Goal: Task Accomplishment & Management: Complete application form

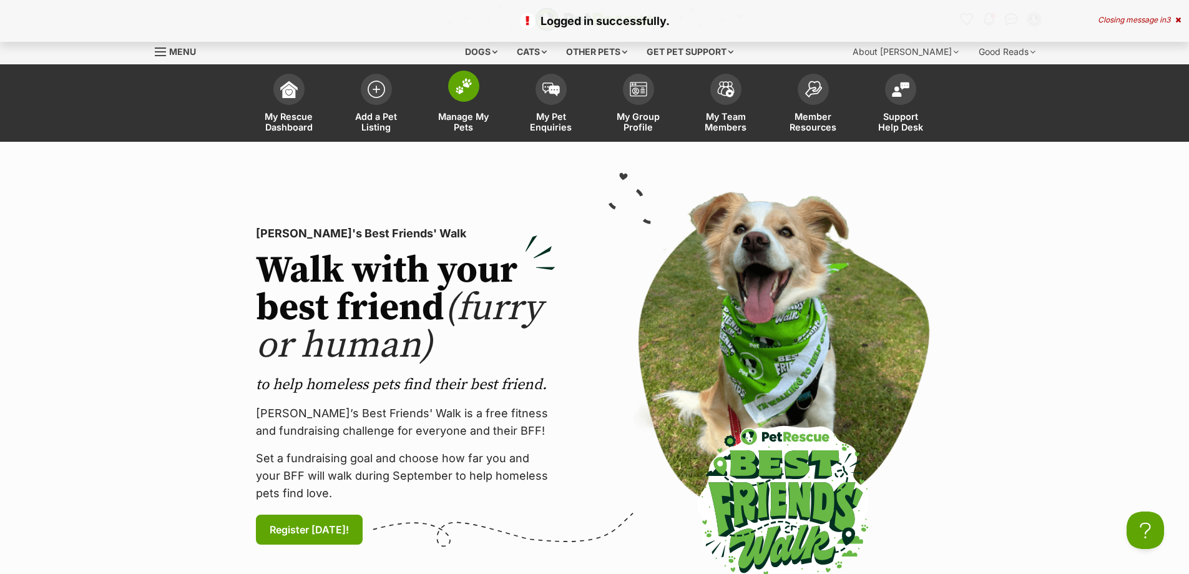
click at [472, 117] on span "Manage My Pets" at bounding box center [464, 121] width 56 height 21
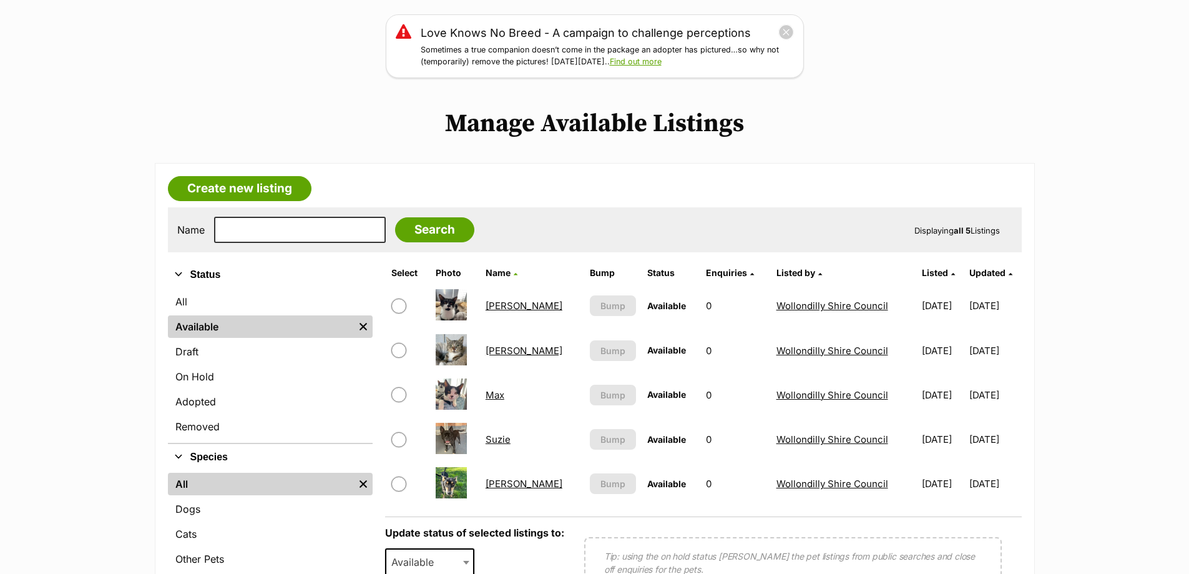
scroll to position [187, 0]
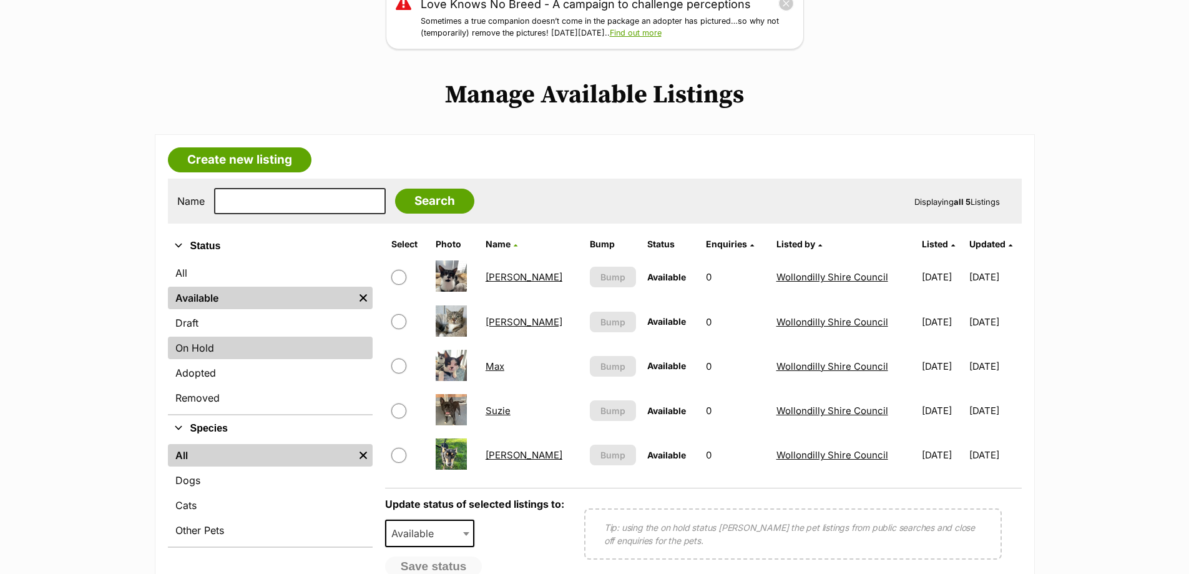
click at [203, 350] on link "On Hold" at bounding box center [270, 347] width 205 height 22
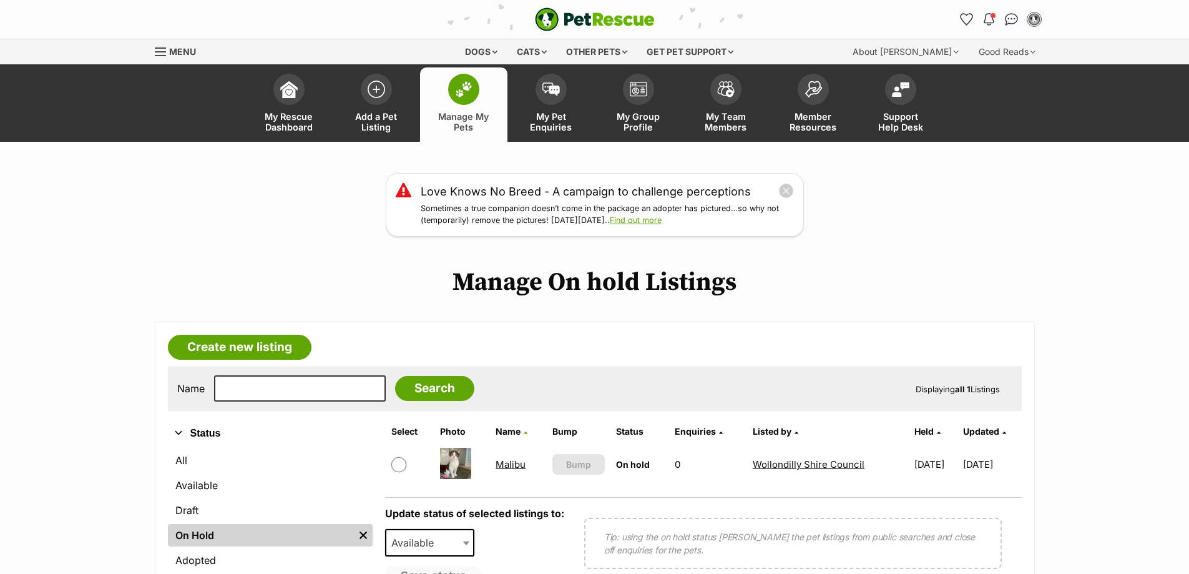
click at [513, 462] on link "Malibu" at bounding box center [511, 464] width 30 height 12
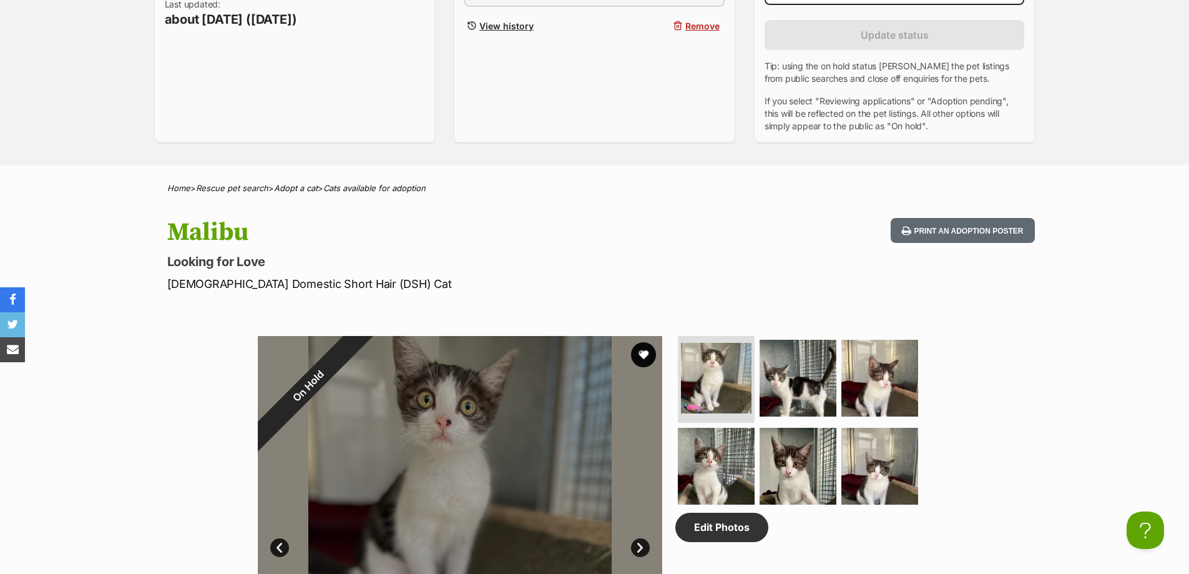
scroll to position [250, 0]
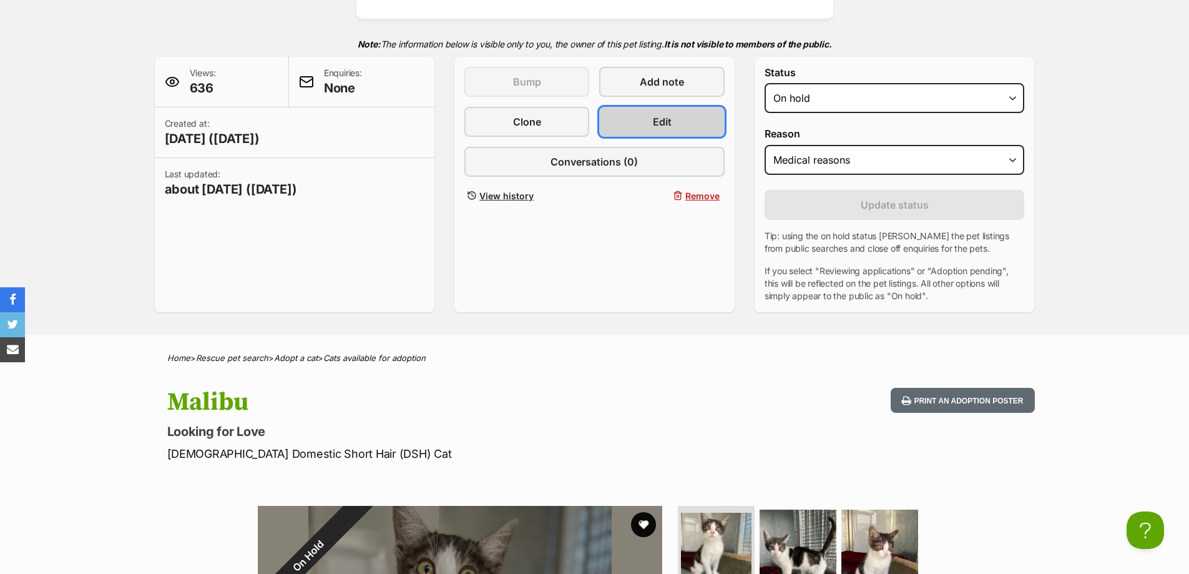
click at [690, 125] on link "Edit" at bounding box center [661, 122] width 125 height 30
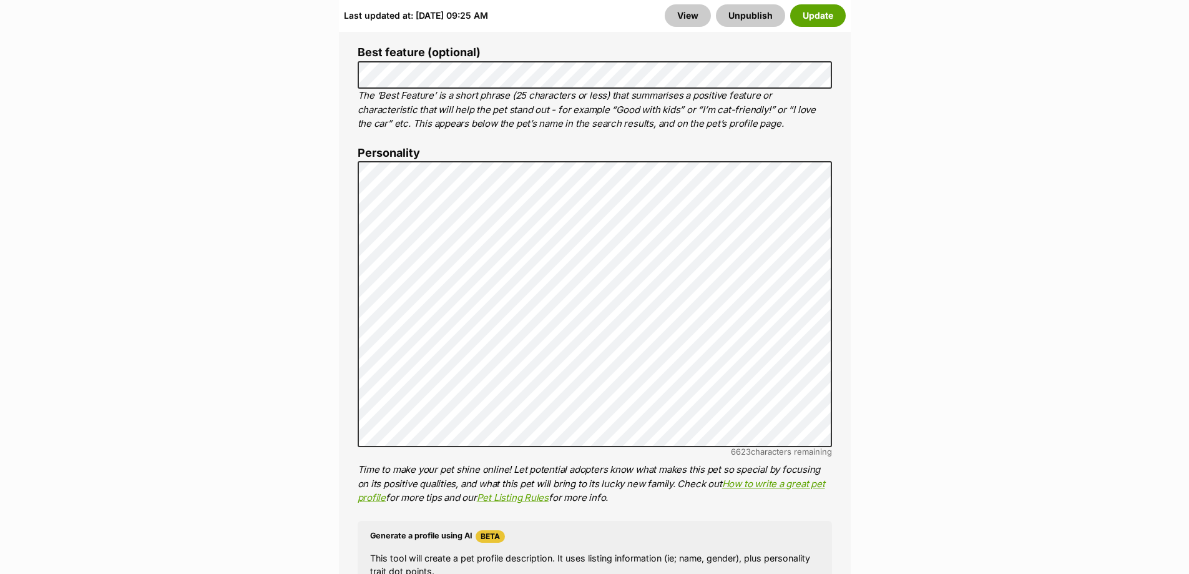
scroll to position [936, 0]
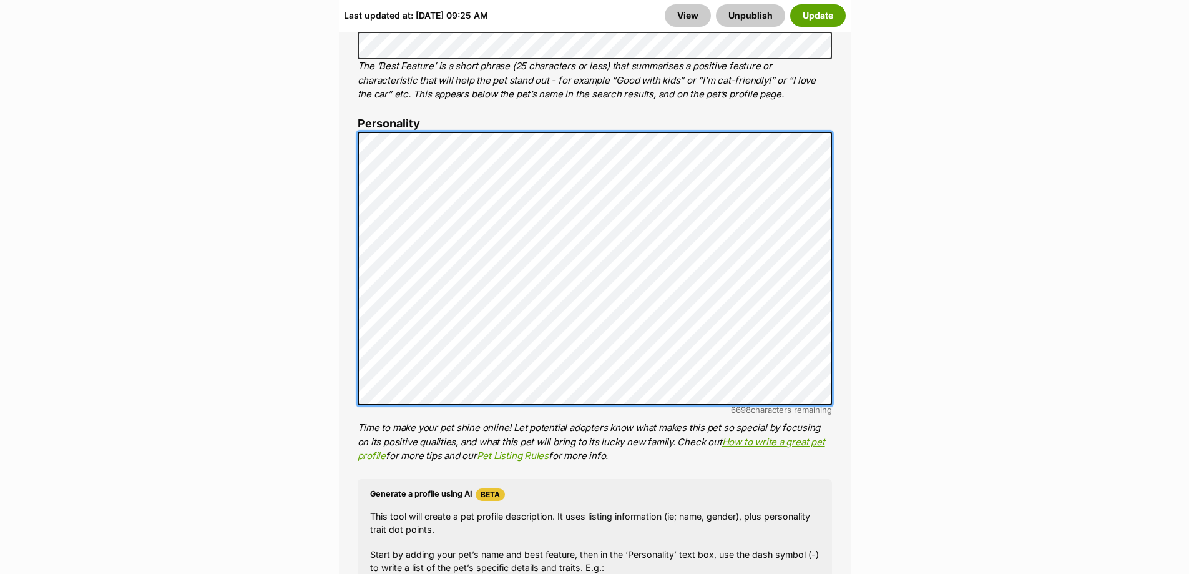
click at [345, 200] on div "About This Pet Name Henlo there, it looks like you might be using the pet name …" at bounding box center [595, 324] width 512 height 1045
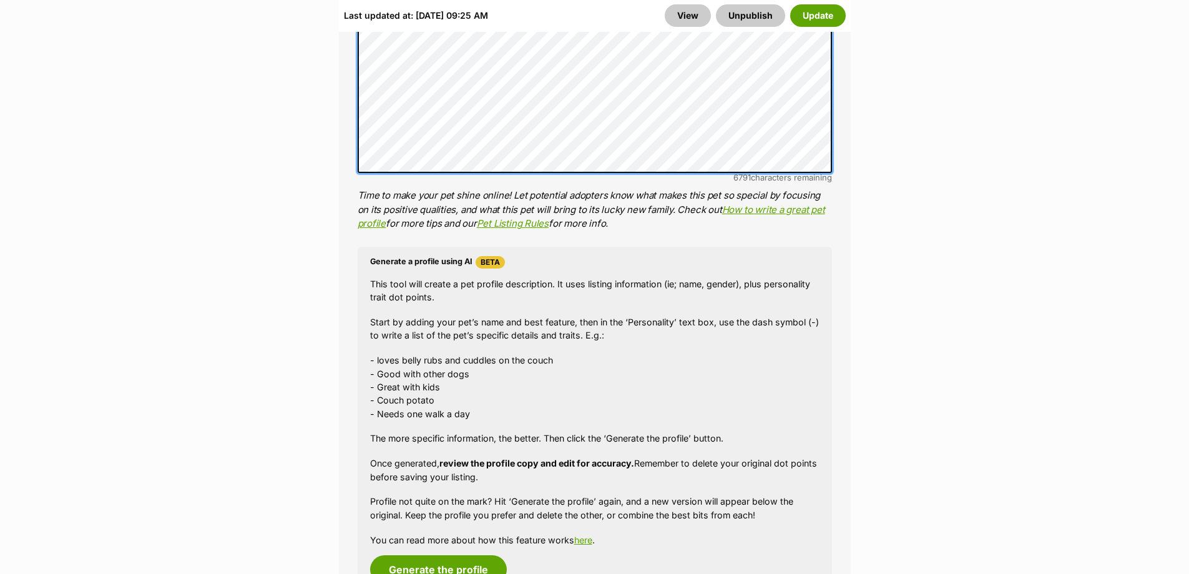
scroll to position [1373, 0]
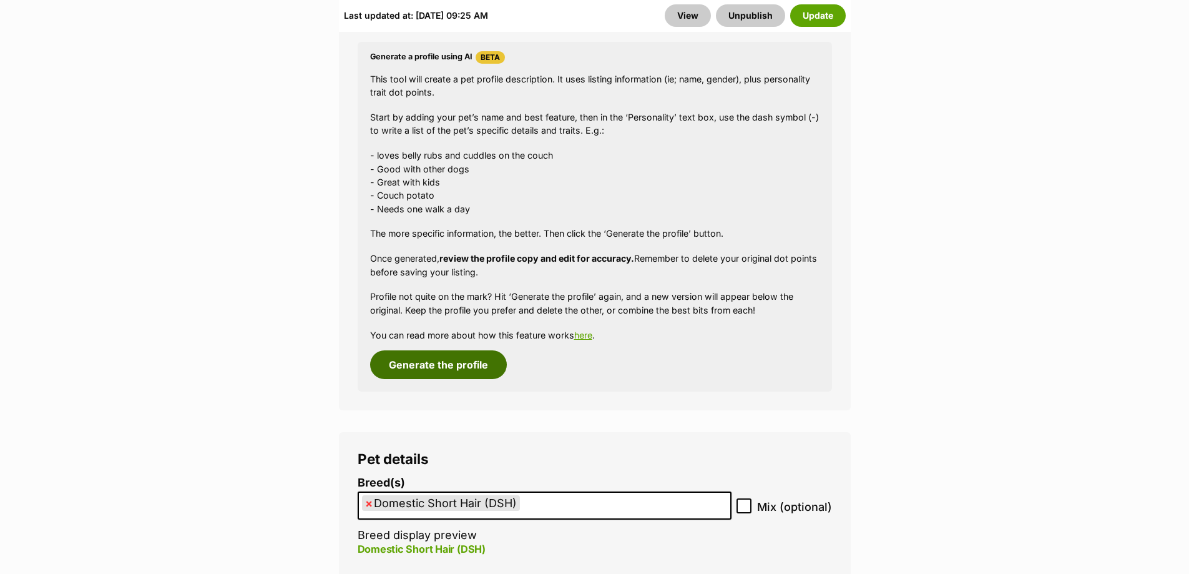
click at [441, 357] on button "Generate the profile" at bounding box center [438, 364] width 137 height 29
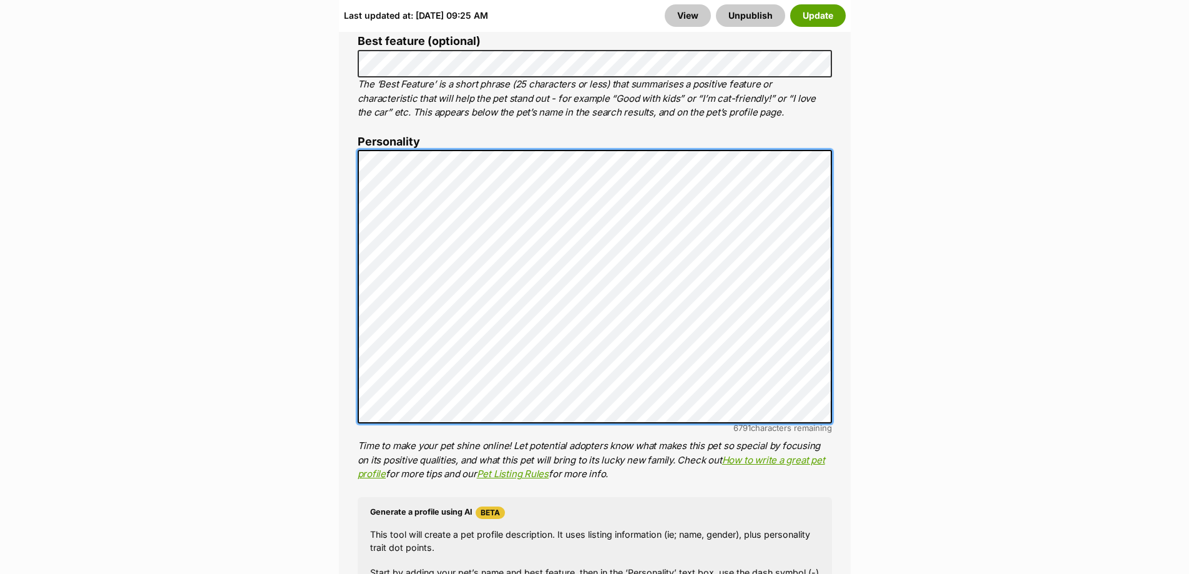
scroll to position [0, 0]
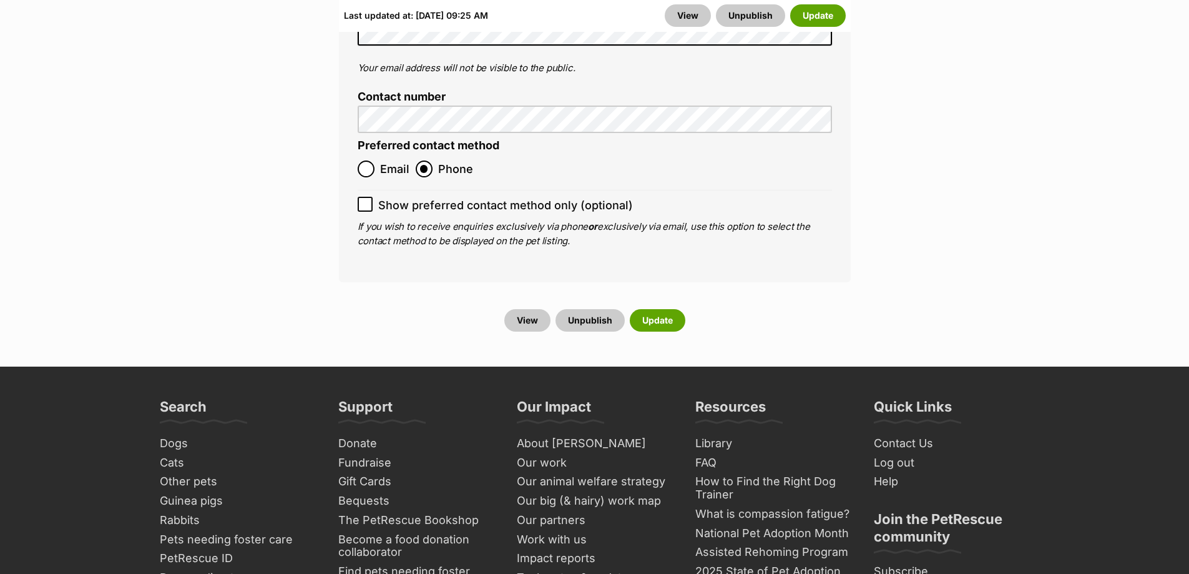
scroll to position [5412, 0]
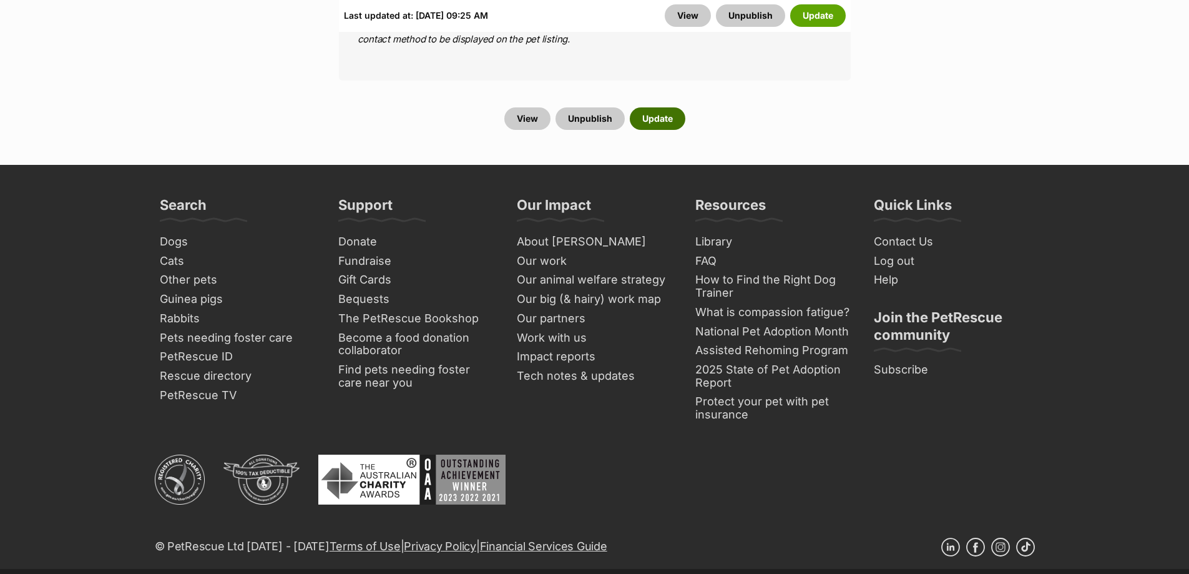
click at [663, 107] on button "Update" at bounding box center [658, 118] width 56 height 22
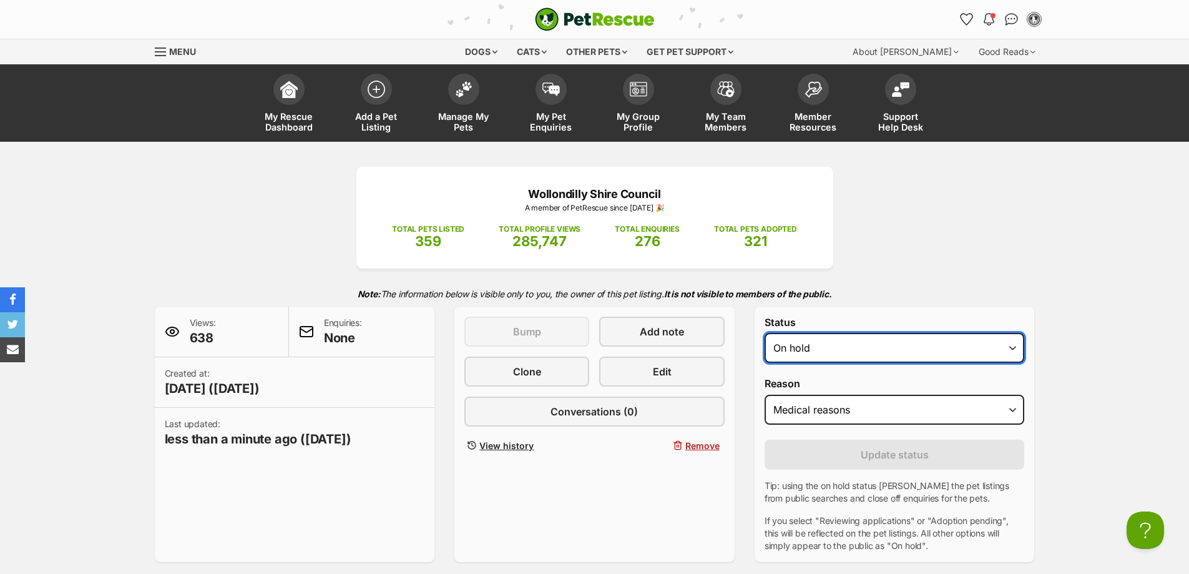
click at [825, 348] on select "Draft Available On hold Adopted" at bounding box center [895, 348] width 260 height 30
select select "active"
click at [765, 333] on select "Draft Available On hold Adopted" at bounding box center [895, 348] width 260 height 30
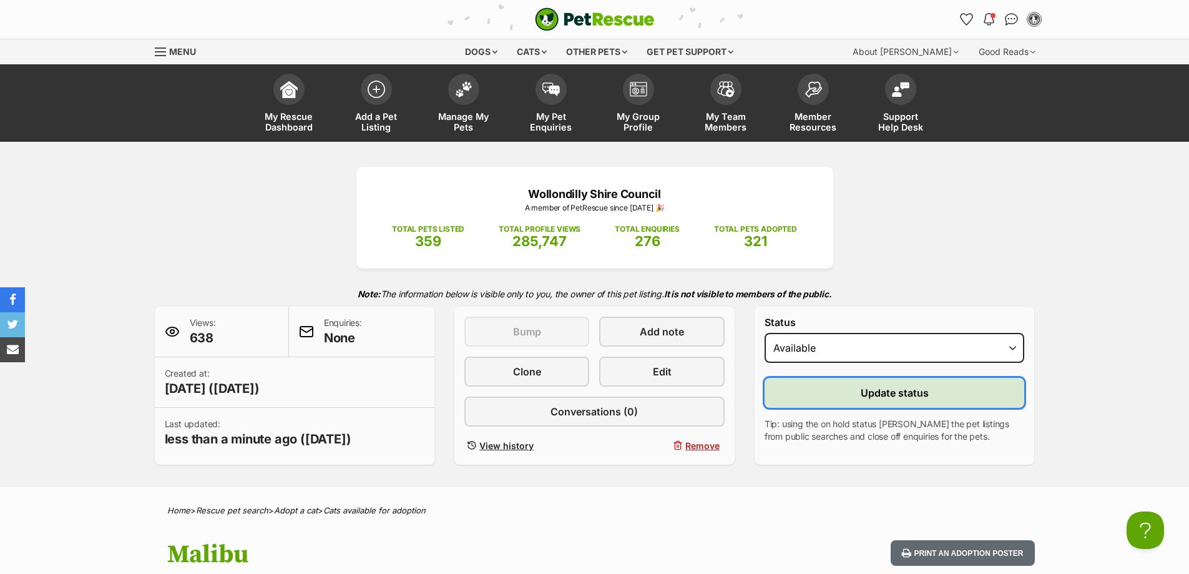
click at [846, 389] on button "Update status" at bounding box center [895, 393] width 260 height 30
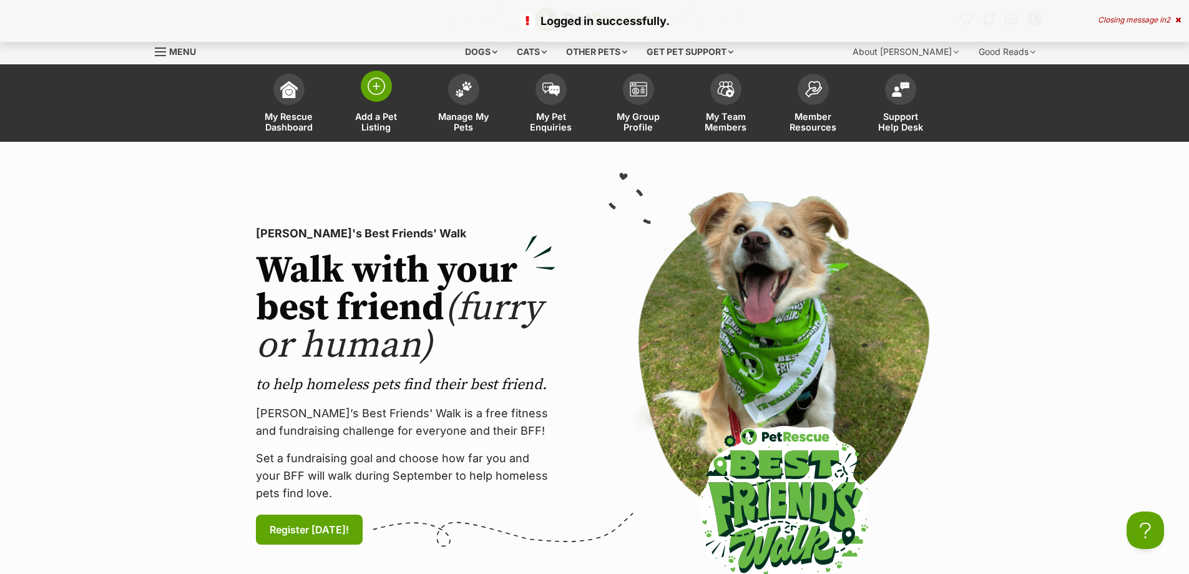
click at [383, 125] on span "Add a Pet Listing" at bounding box center [376, 121] width 56 height 21
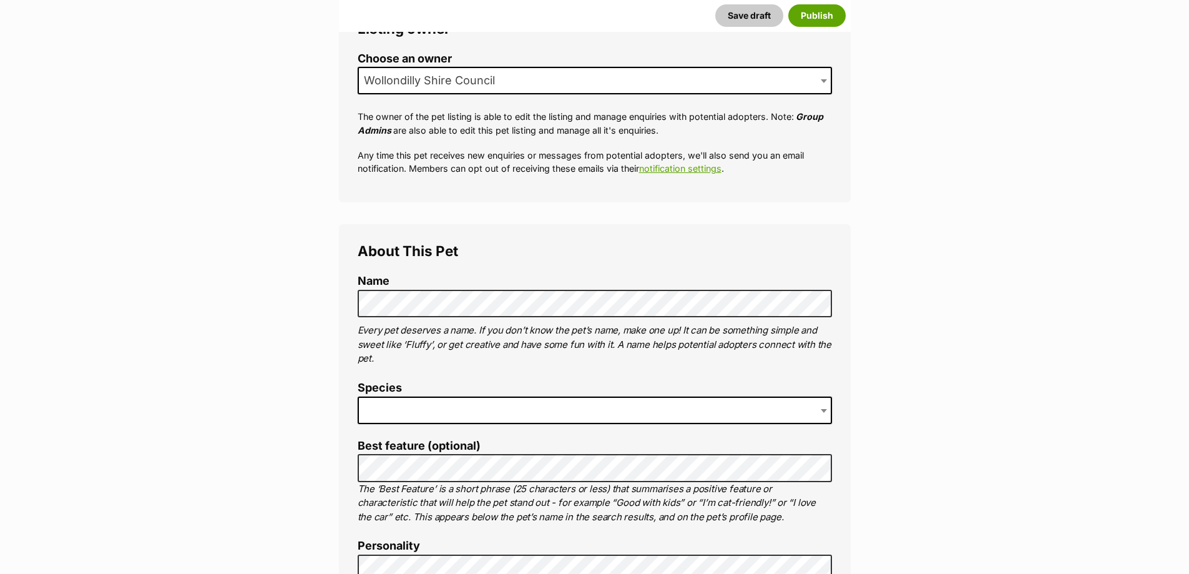
scroll to position [312, 0]
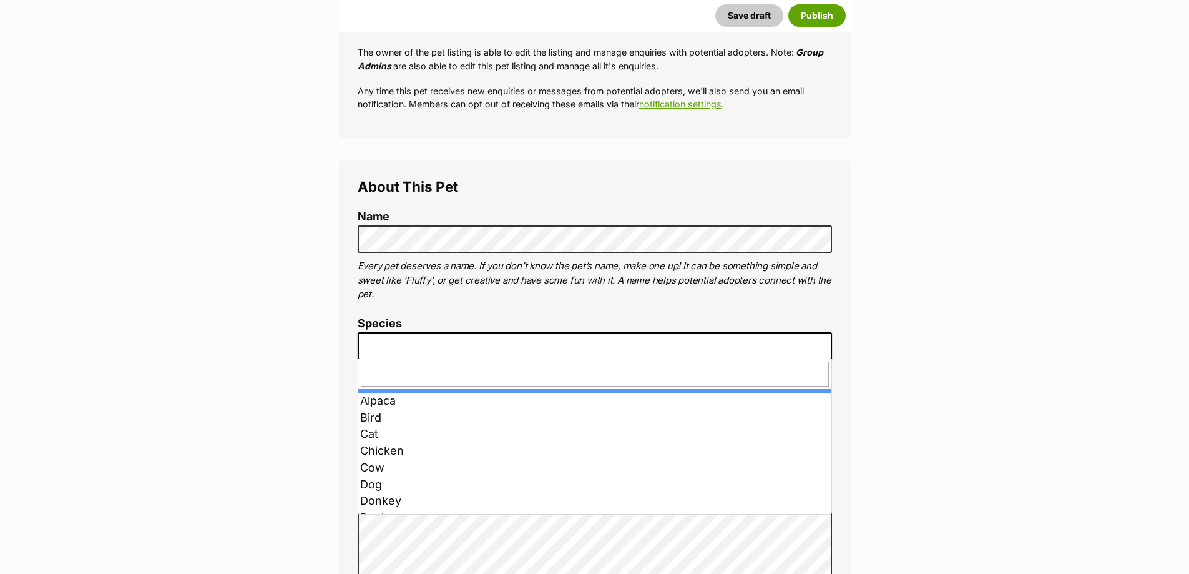
click at [381, 348] on span at bounding box center [595, 345] width 474 height 27
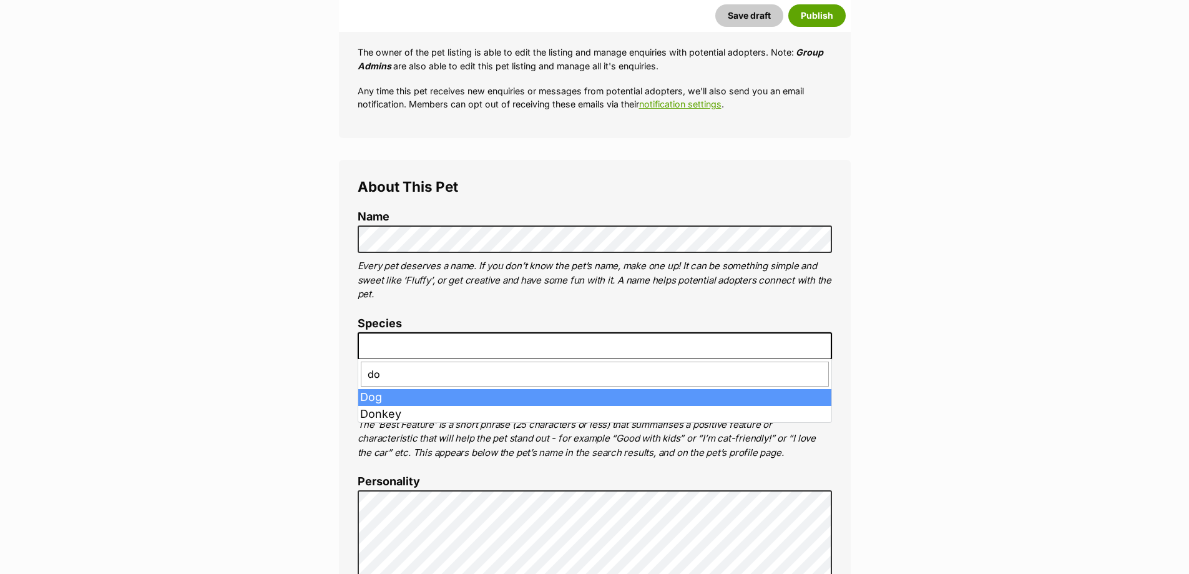
type input "d"
type input "cat"
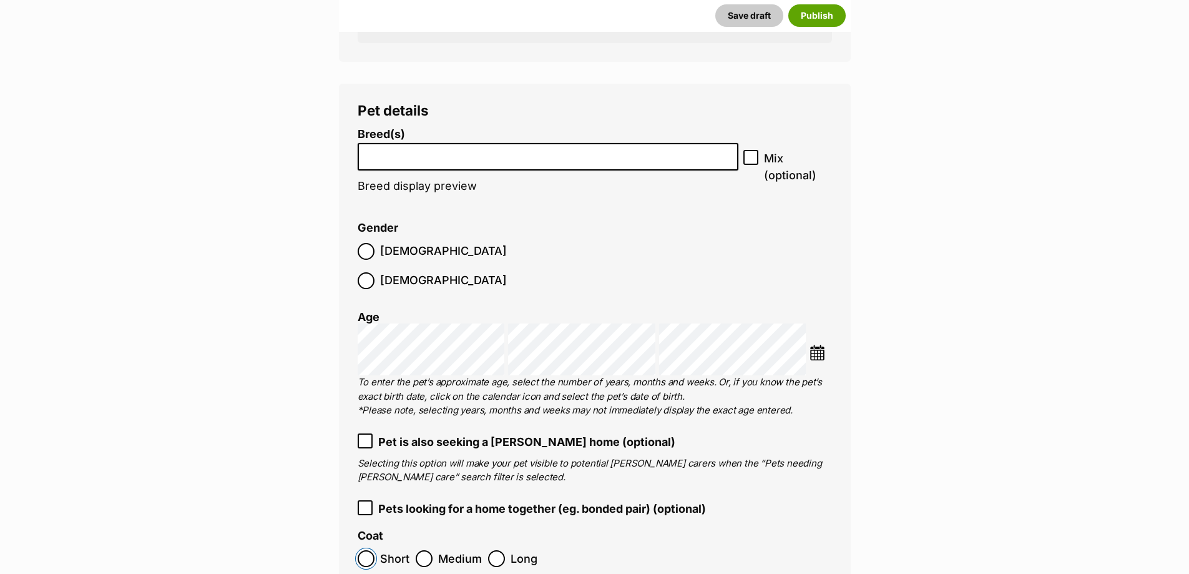
scroll to position [1436, 0]
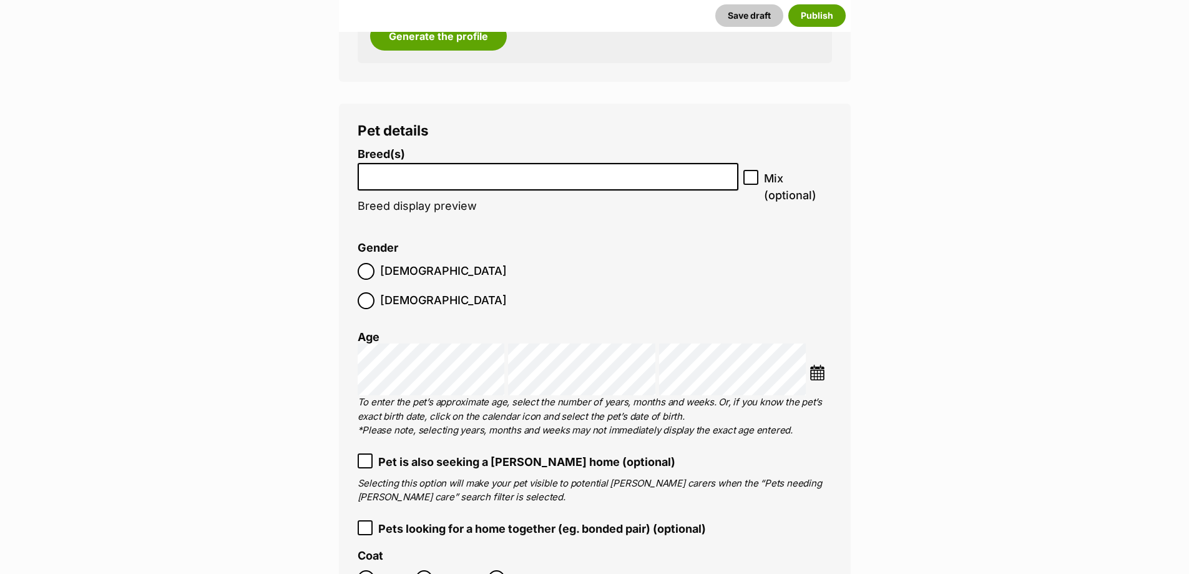
click at [817, 365] on img at bounding box center [818, 373] width 16 height 16
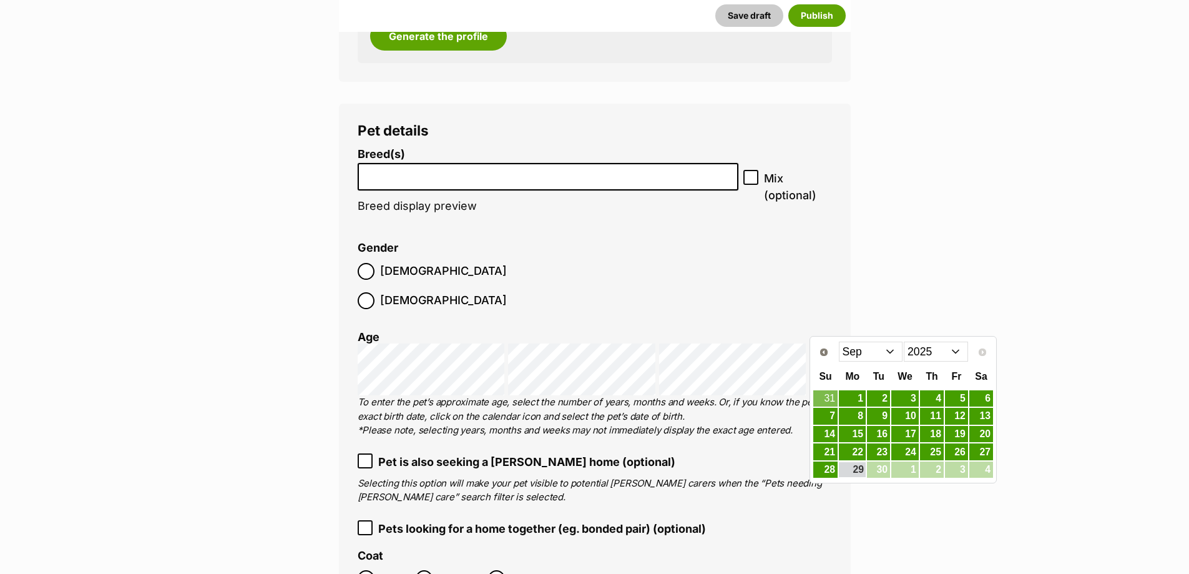
click at [889, 351] on select "Jan Feb Mar Apr May Jun Jul Aug Sep" at bounding box center [871, 351] width 64 height 20
click at [936, 398] on link "1" at bounding box center [932, 399] width 24 height 16
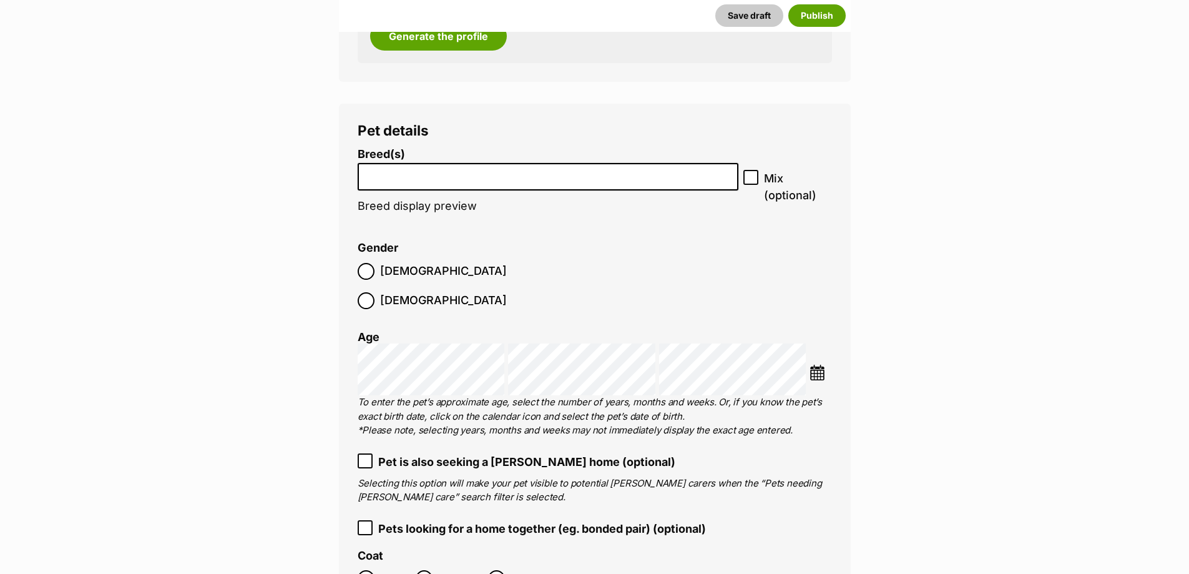
click at [820, 365] on img at bounding box center [818, 373] width 16 height 16
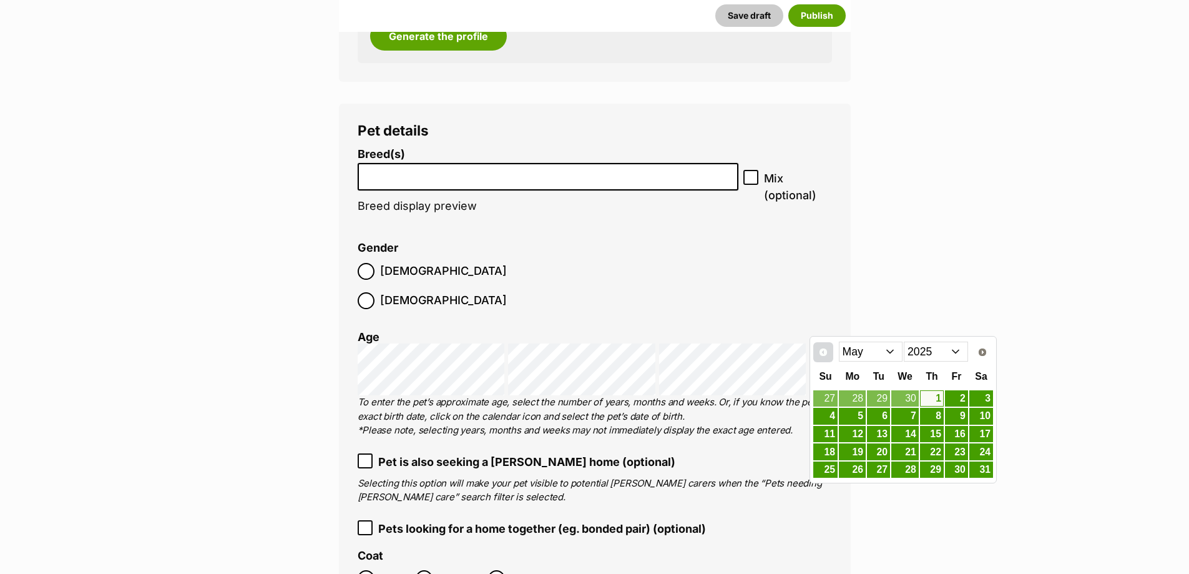
click at [825, 358] on link "Prev" at bounding box center [823, 352] width 20 height 20
click at [984, 404] on link "1" at bounding box center [981, 399] width 24 height 16
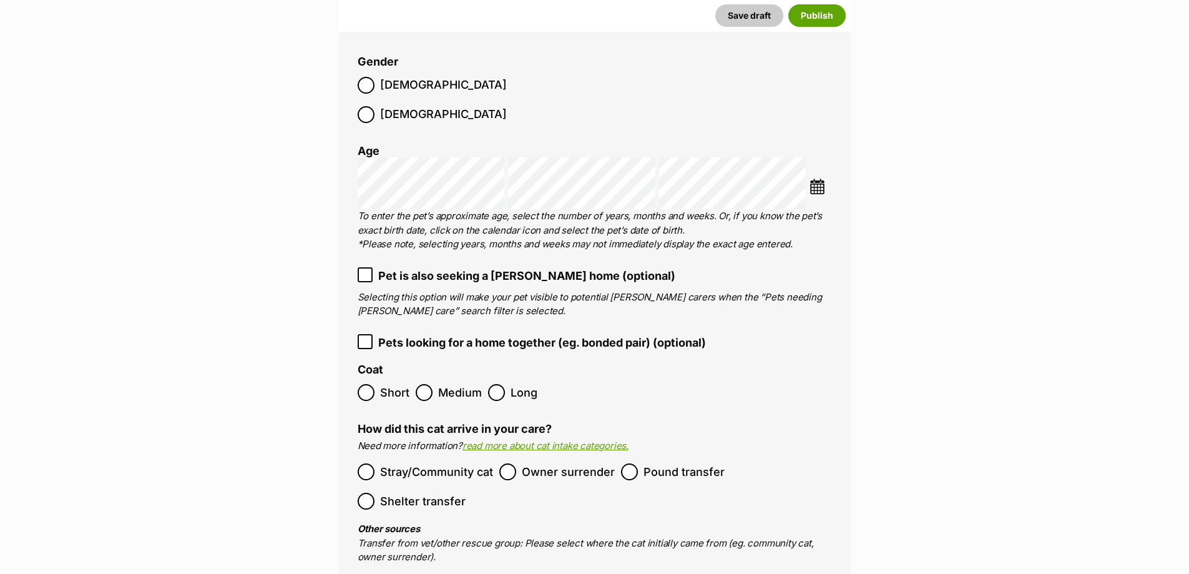
scroll to position [1748, 0]
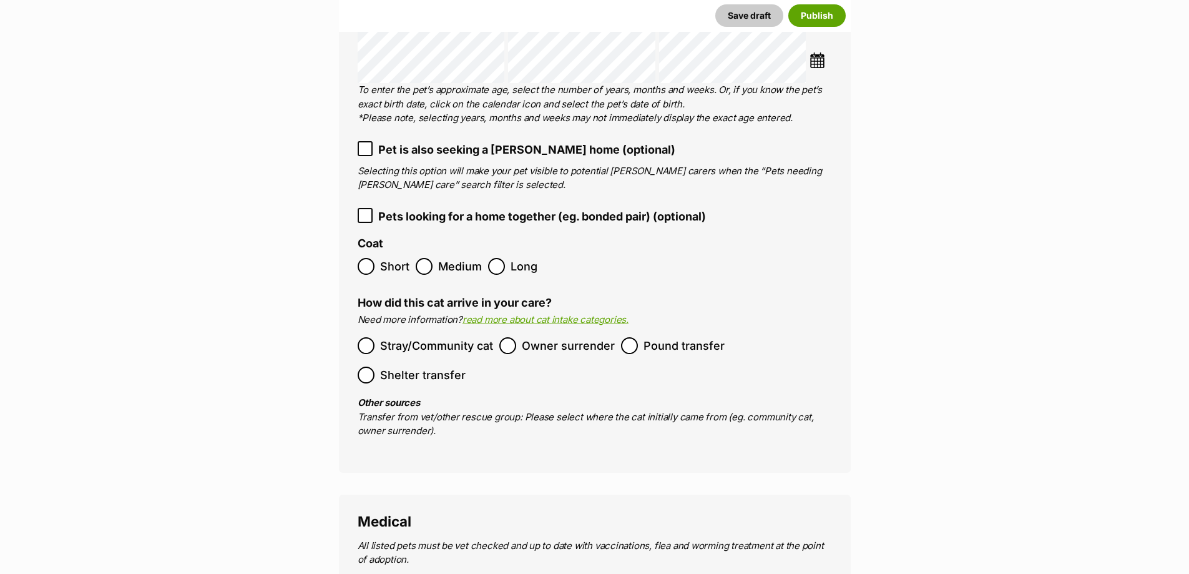
click at [406, 337] on span "Stray/Community cat" at bounding box center [436, 345] width 113 height 17
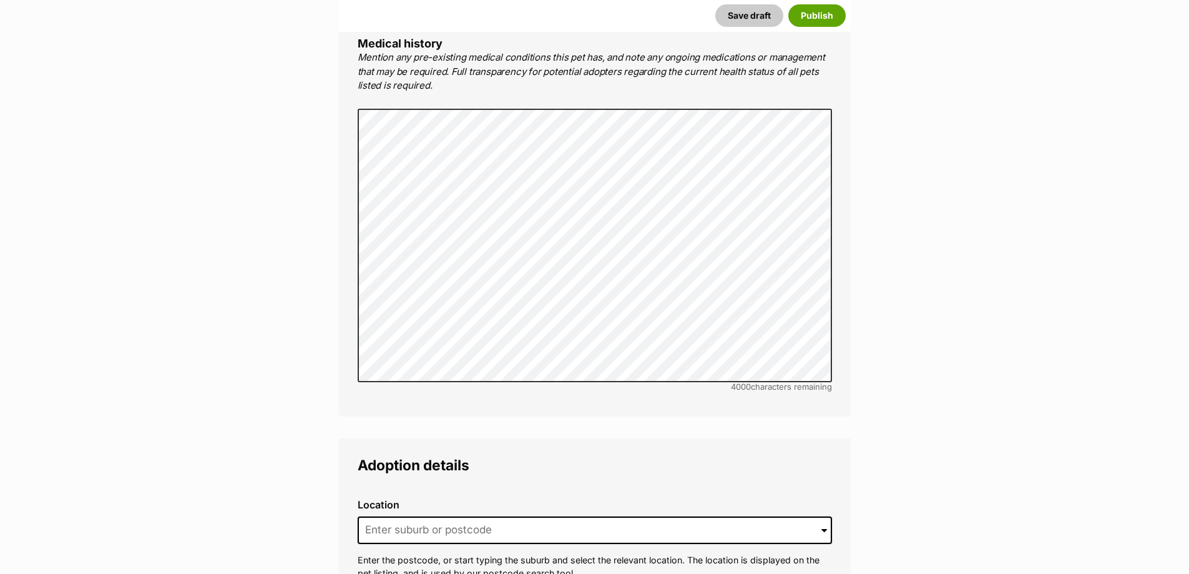
scroll to position [2684, 0]
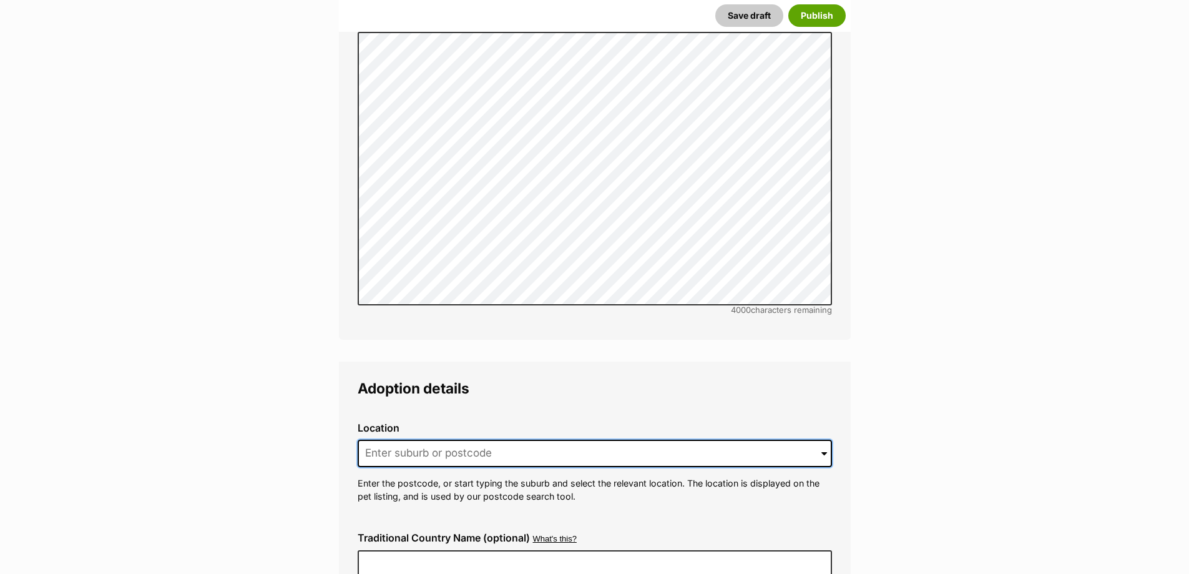
click at [430, 439] on input at bounding box center [595, 452] width 474 height 27
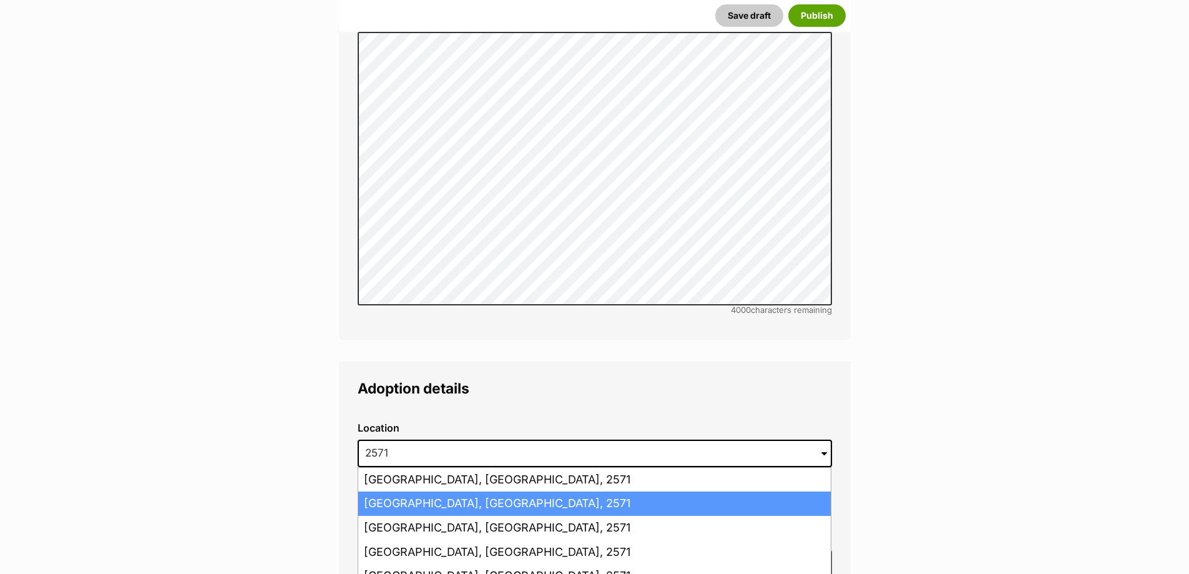
click at [434, 491] on li "Picton, New South Wales, 2571" at bounding box center [594, 503] width 472 height 24
type input "Picton, New South Wales, 2571"
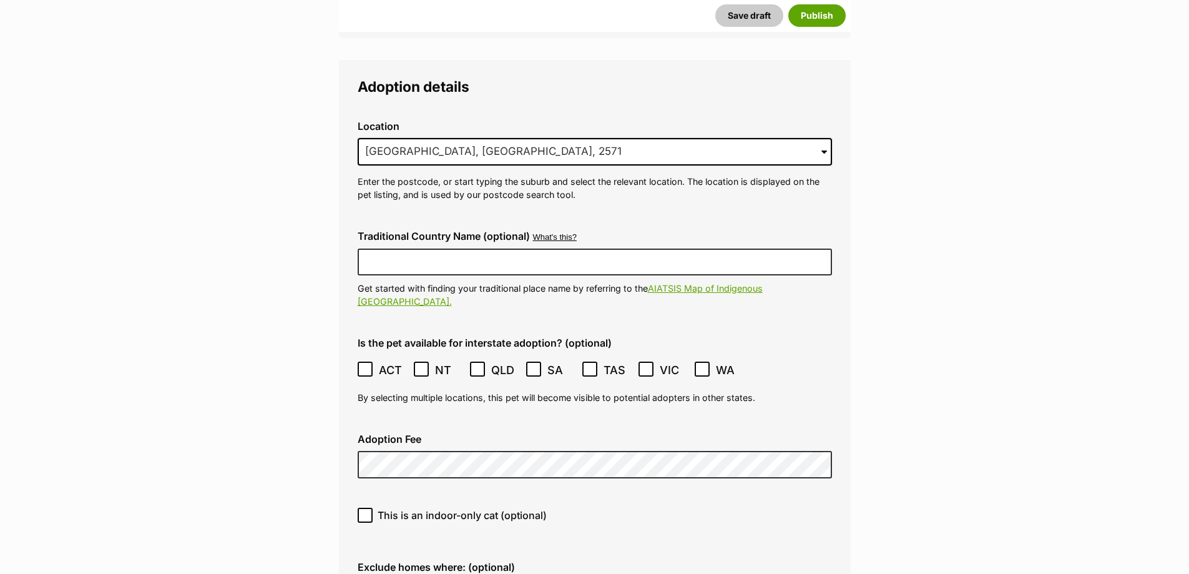
scroll to position [3121, 0]
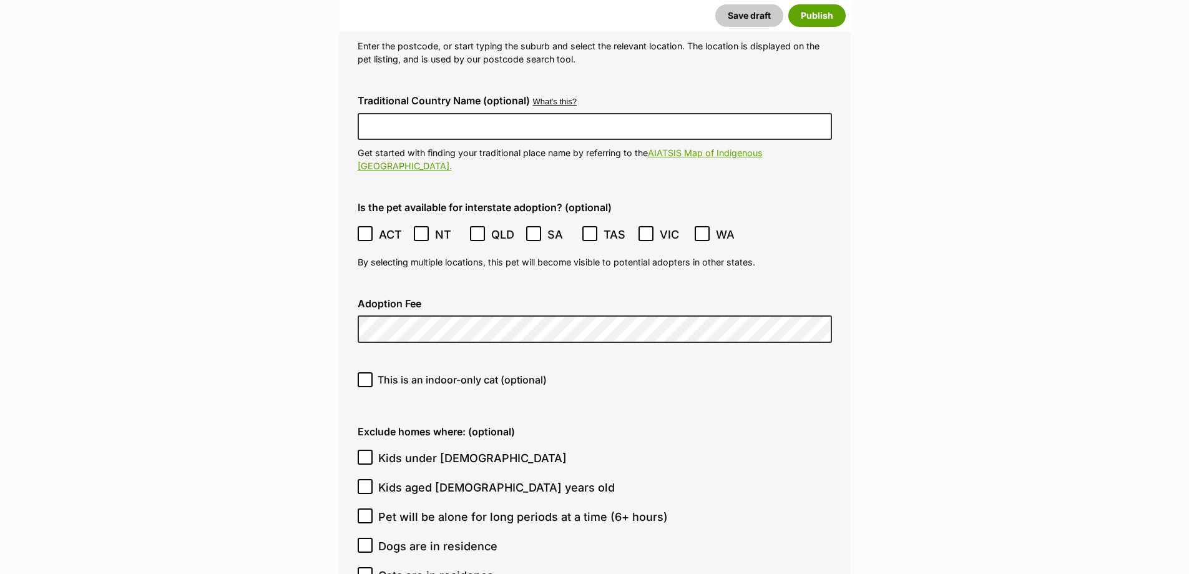
click at [458, 288] on div "Adoption Fee" at bounding box center [595, 320] width 494 height 65
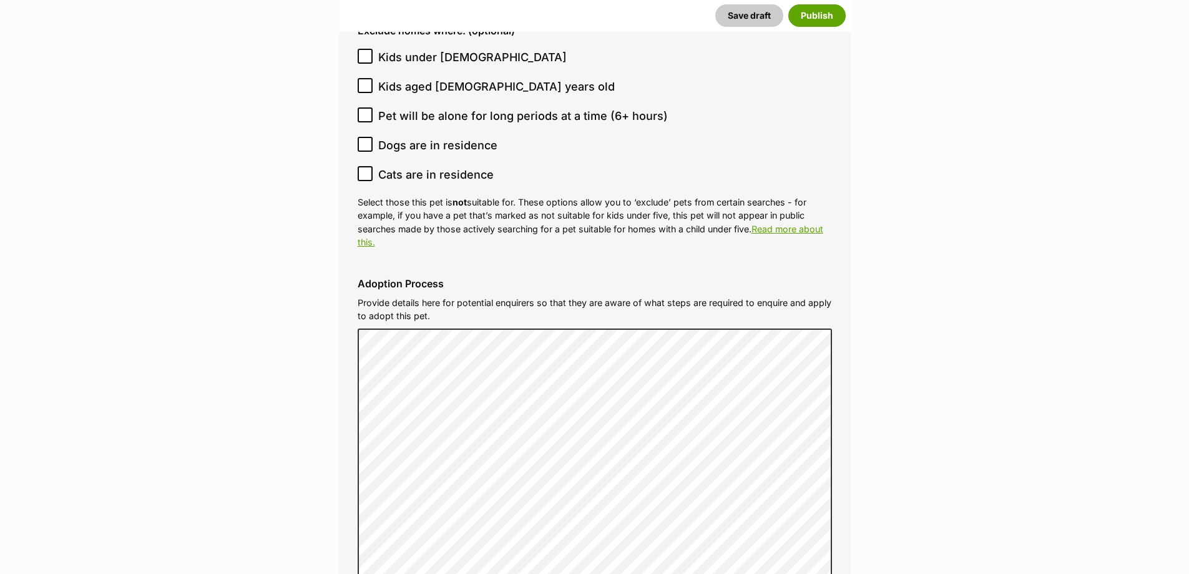
scroll to position [3620, 0]
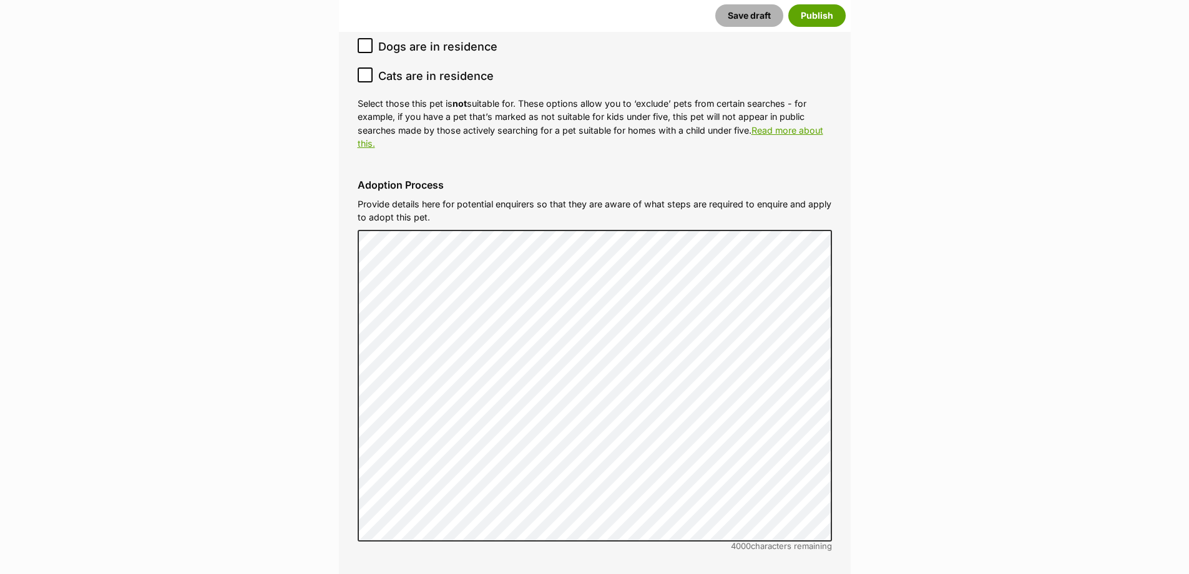
click at [739, 20] on button "Save draft" at bounding box center [749, 15] width 68 height 22
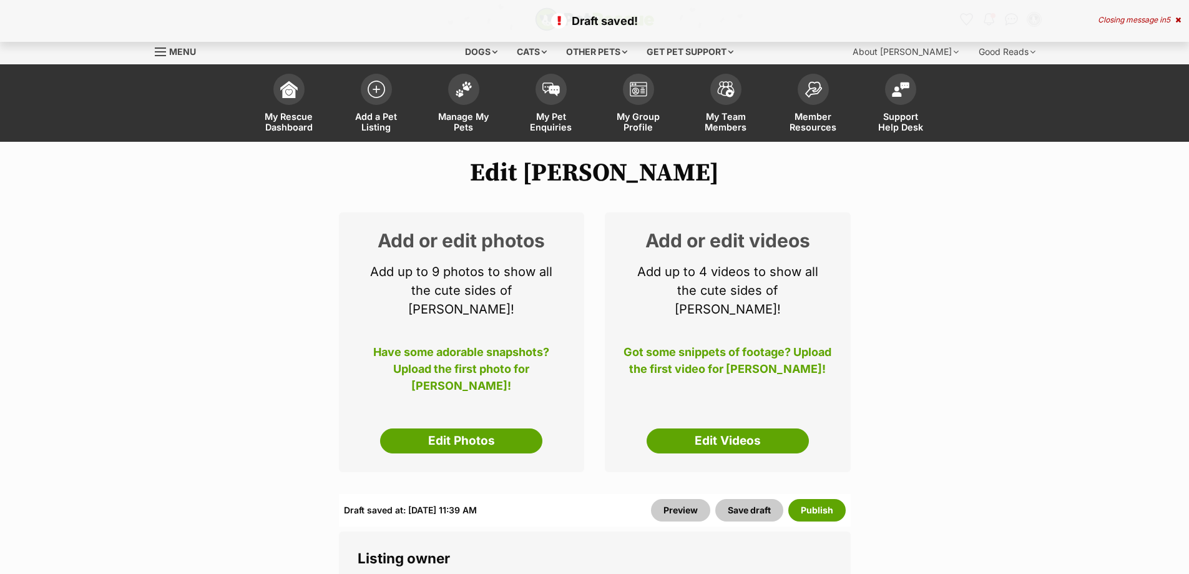
select select
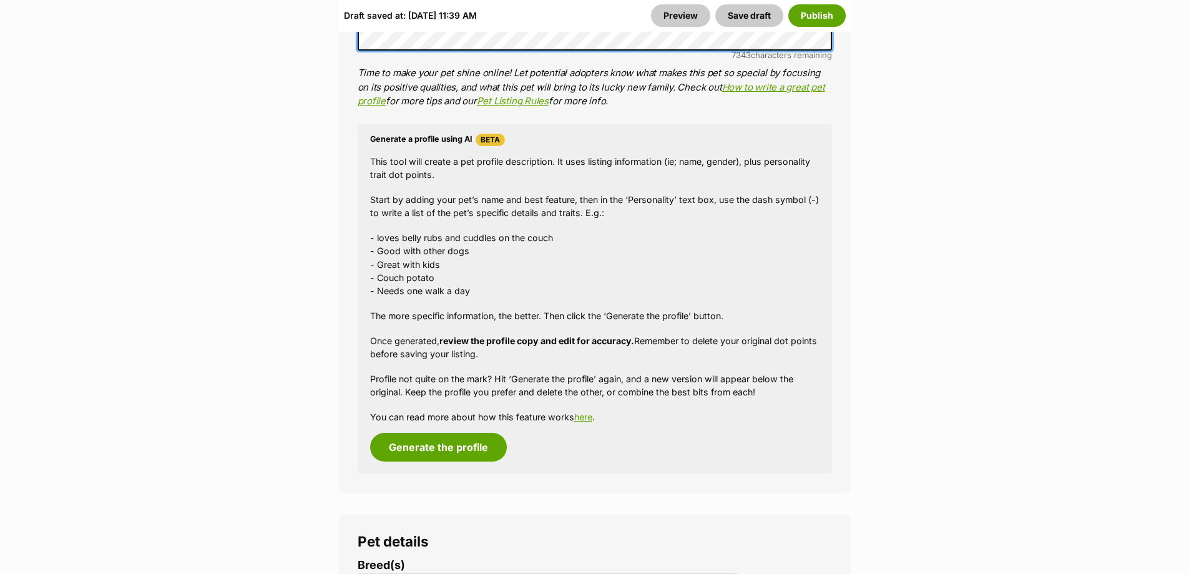
scroll to position [1311, 0]
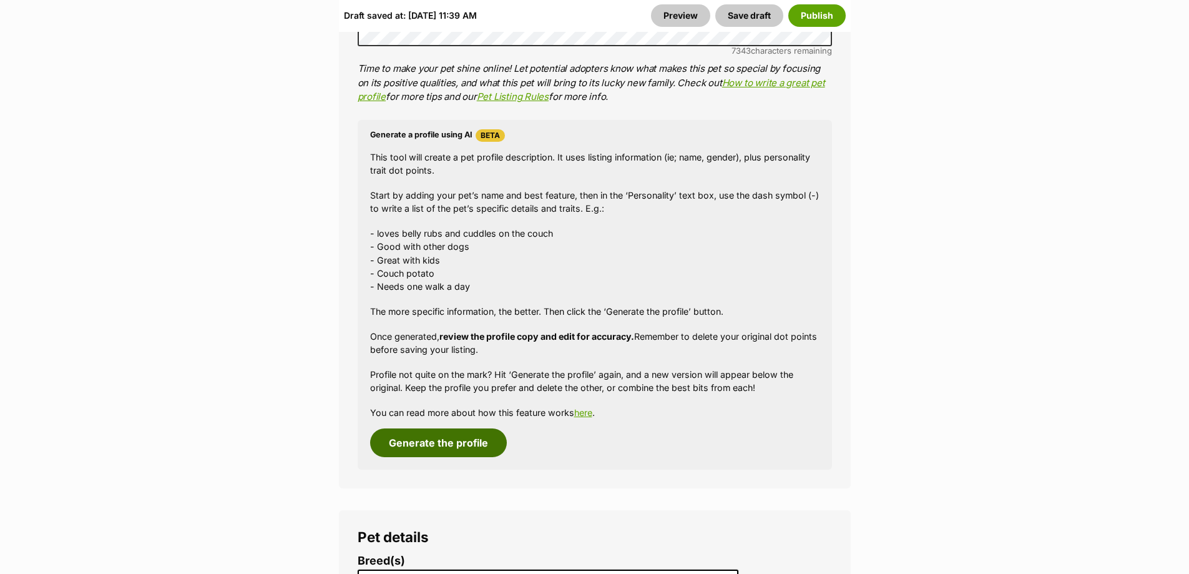
click at [461, 431] on button "Generate the profile" at bounding box center [438, 442] width 137 height 29
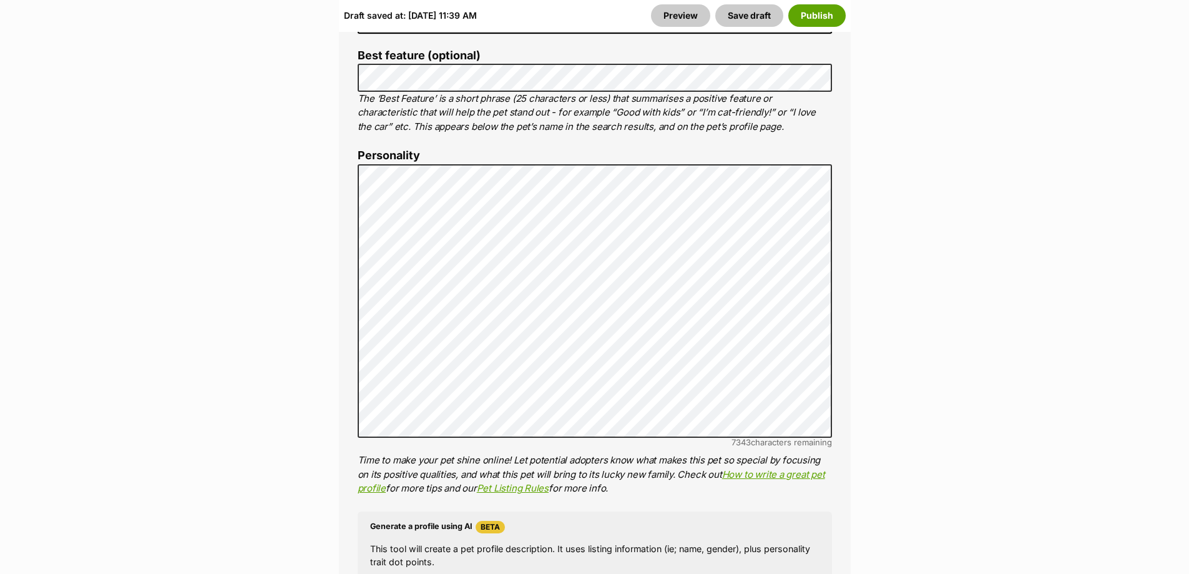
scroll to position [915, 0]
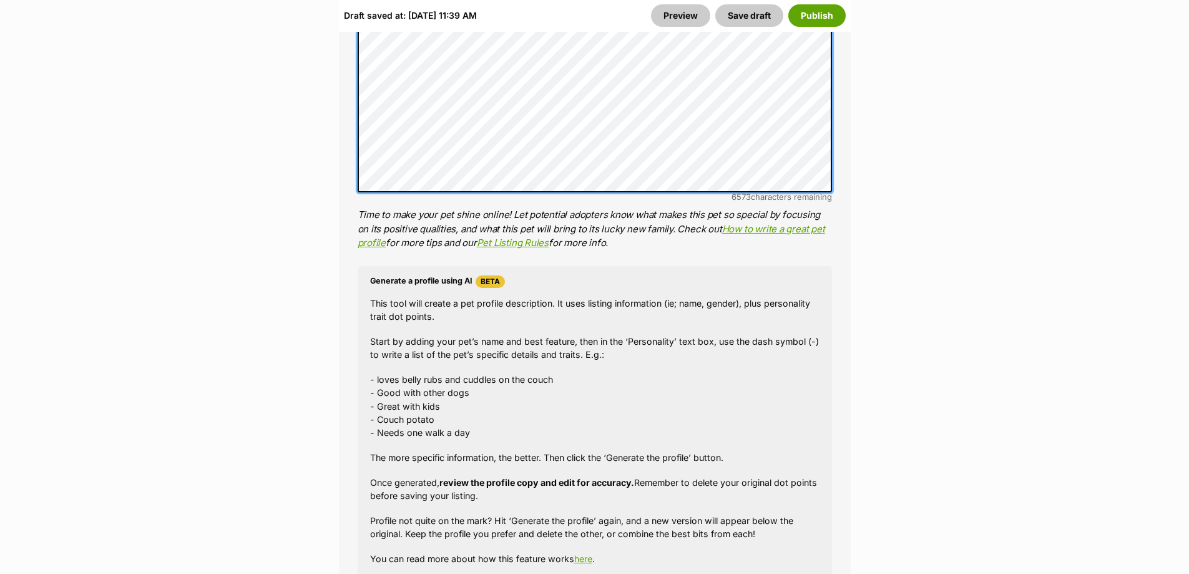
scroll to position [1477, 0]
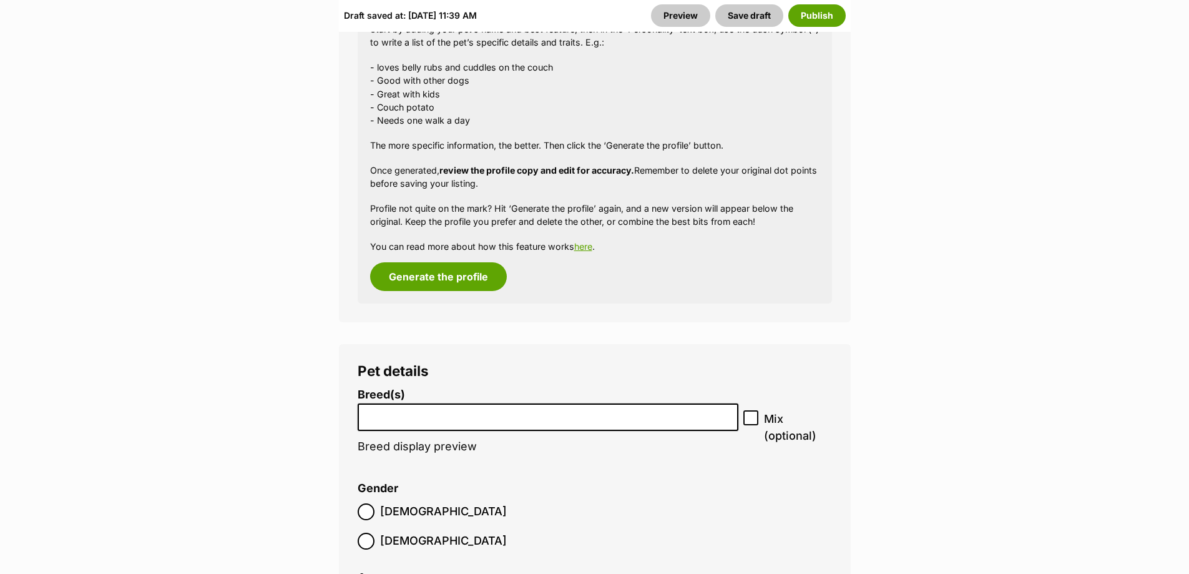
click at [630, 408] on input "search" at bounding box center [548, 414] width 373 height 13
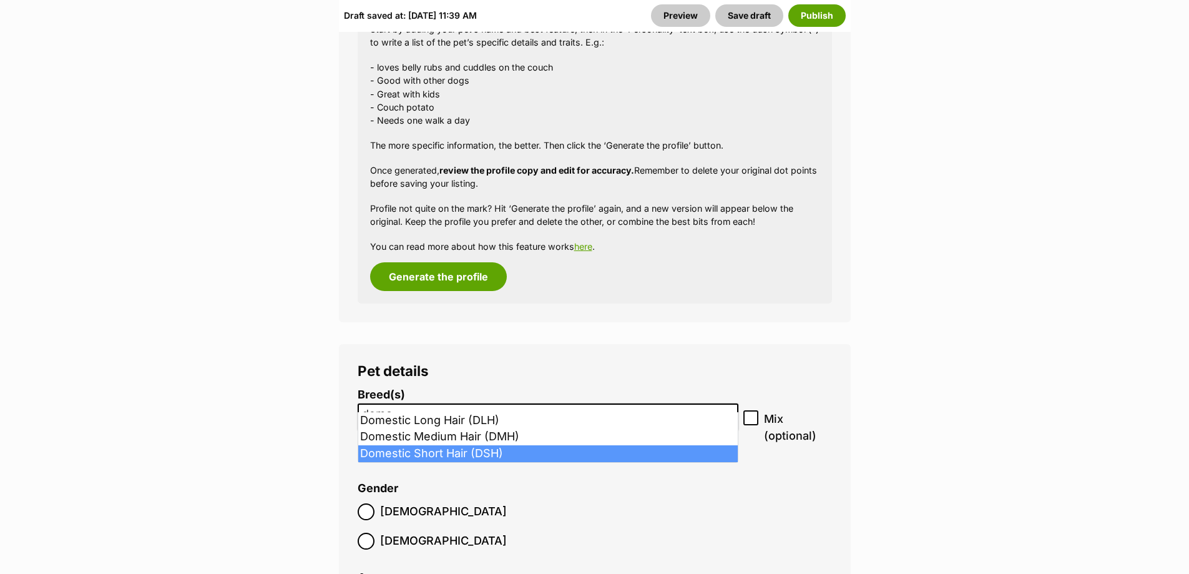
type input "dome"
select select "252102"
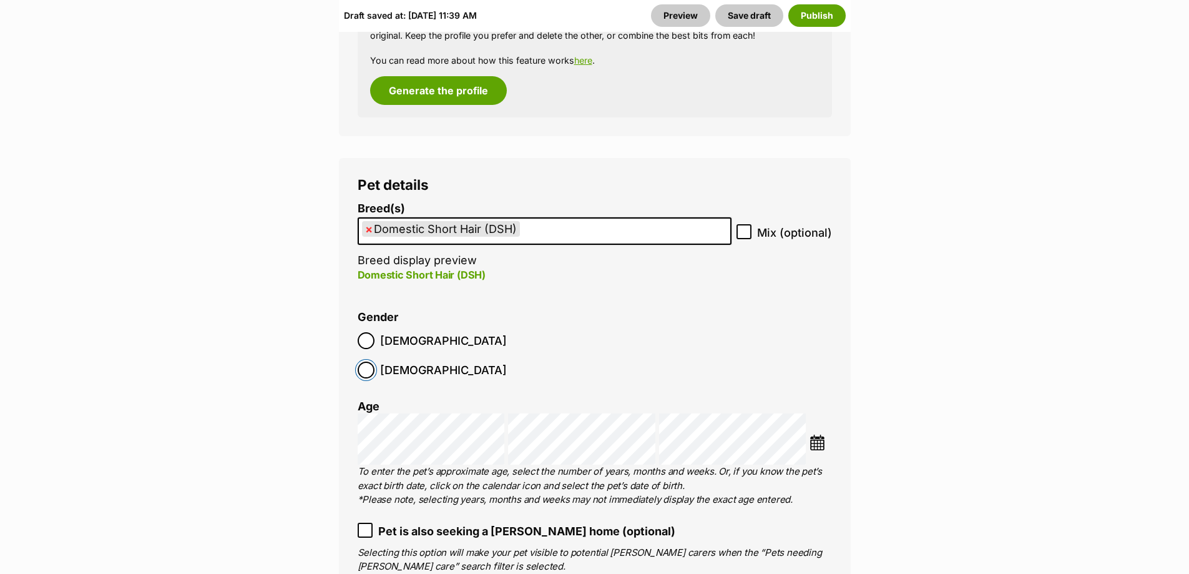
scroll to position [1664, 0]
click at [820, 433] on img at bounding box center [818, 441] width 16 height 16
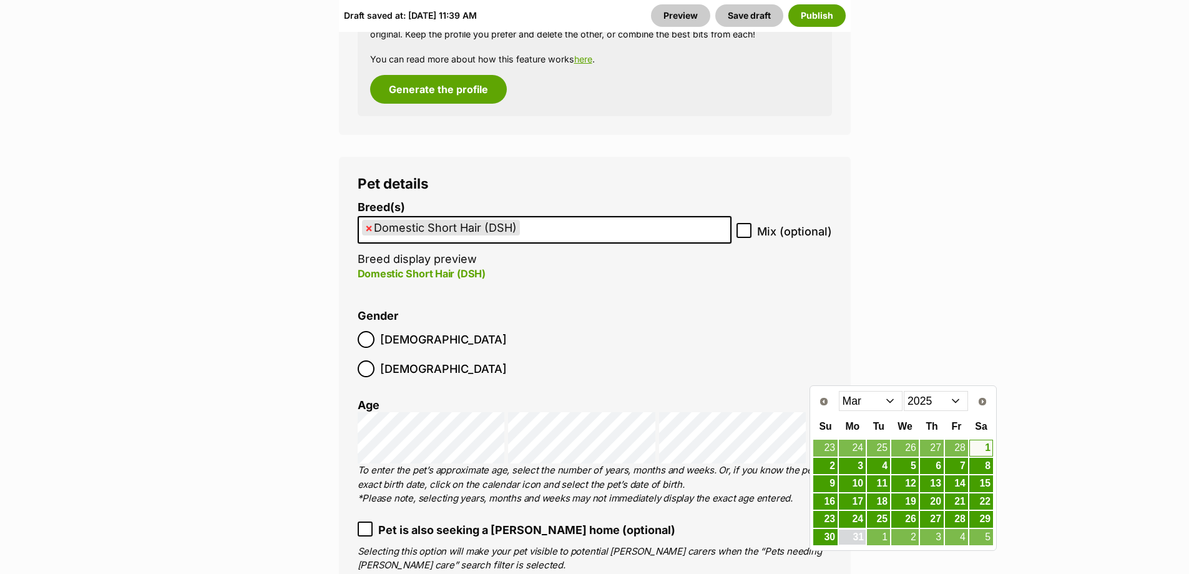
click at [861, 542] on link "31" at bounding box center [852, 537] width 27 height 16
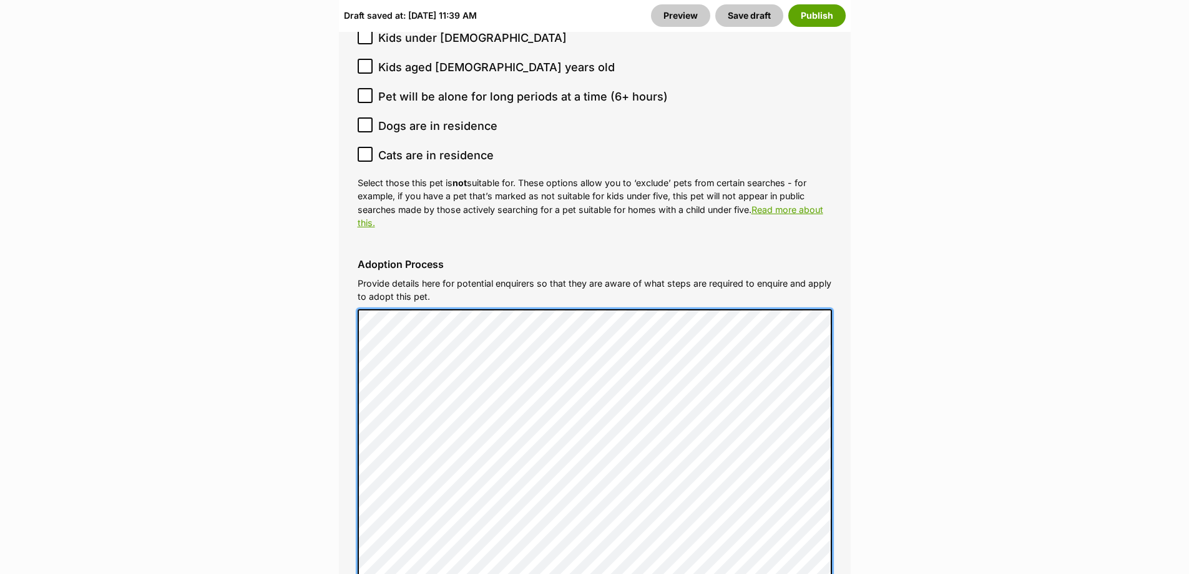
scroll to position [4161, 0]
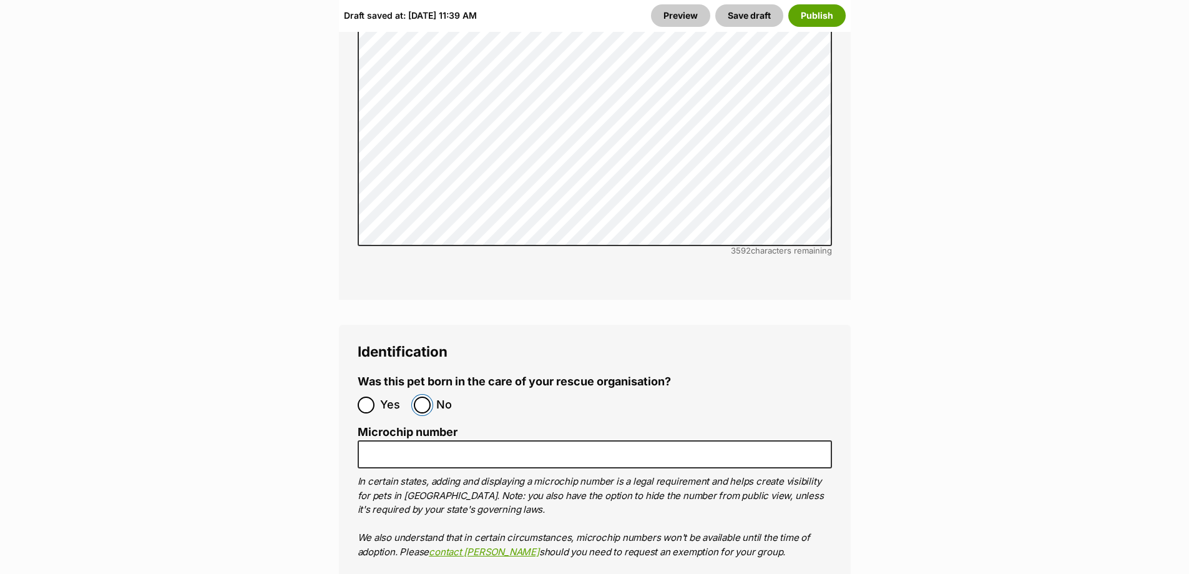
click at [422, 396] on input "No" at bounding box center [422, 404] width 17 height 17
radio input "true"
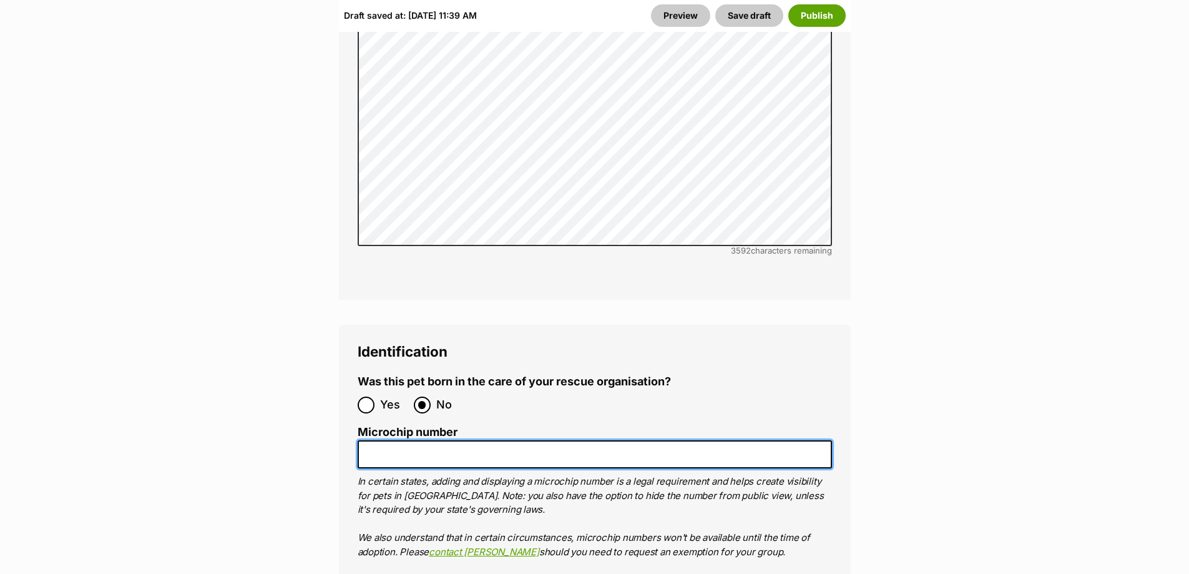
click at [459, 440] on input "Microchip number" at bounding box center [595, 454] width 474 height 28
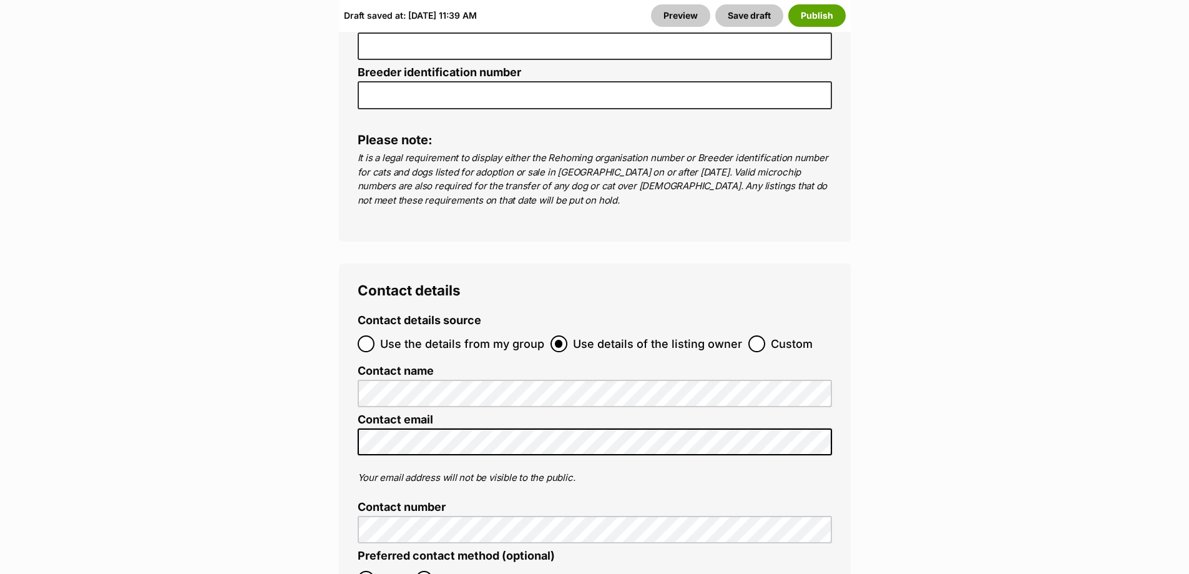
scroll to position [4847, 0]
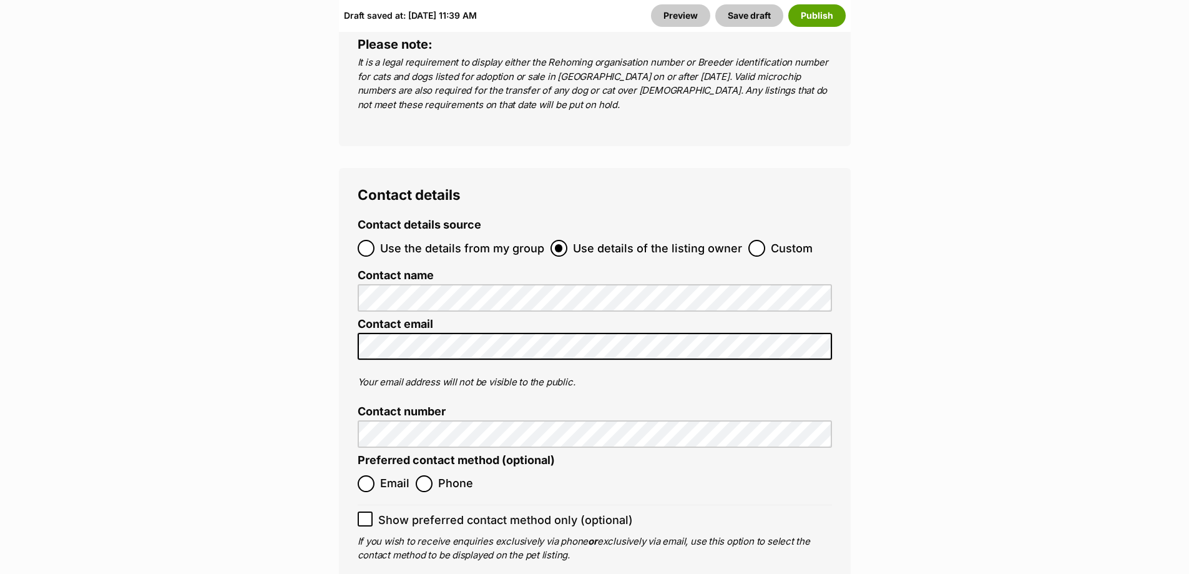
type input "991001001956974"
click at [432, 475] on label "Phone" at bounding box center [444, 483] width 57 height 17
click at [432, 475] on input "Phone" at bounding box center [424, 483] width 17 height 17
radio input "true"
click at [366, 514] on icon at bounding box center [365, 518] width 9 height 9
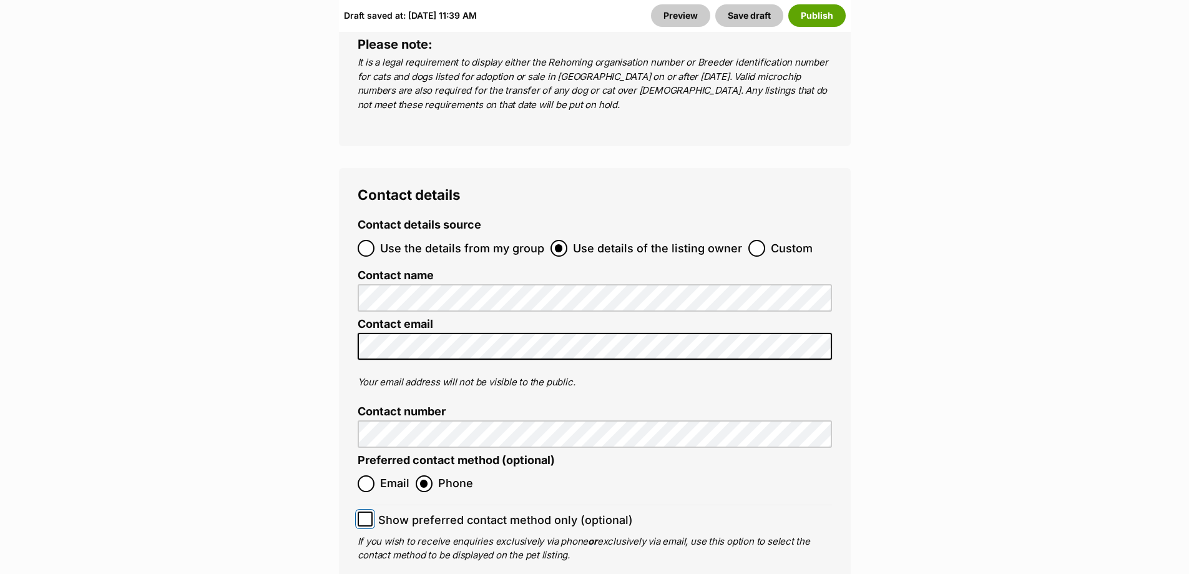
click at [366, 511] on input "Show preferred contact method only (optional)" at bounding box center [365, 518] width 15 height 15
checkbox input "true"
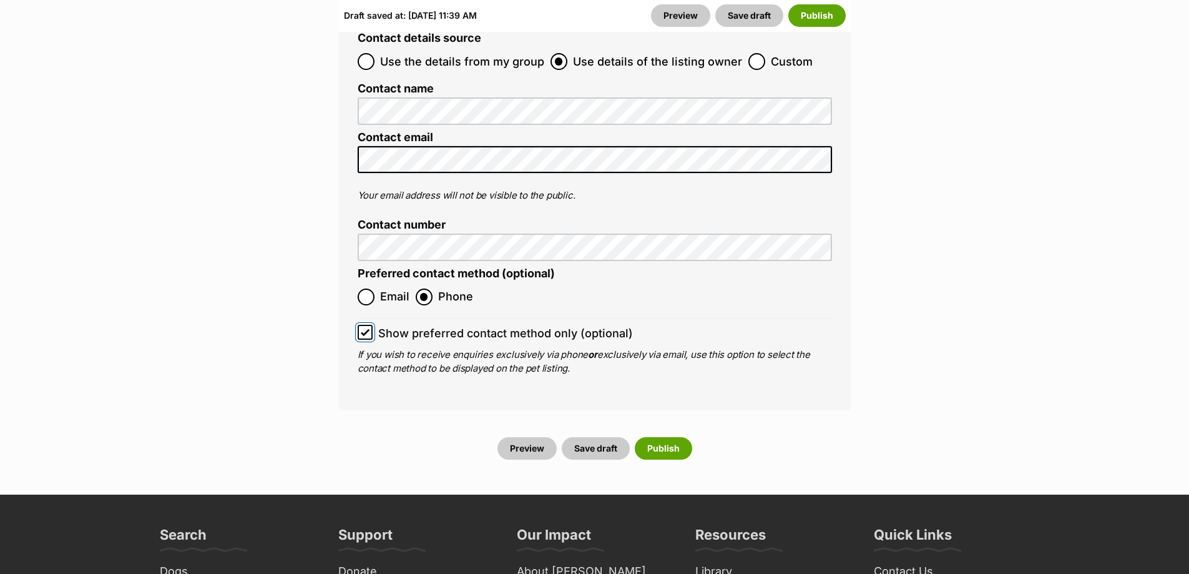
scroll to position [5035, 0]
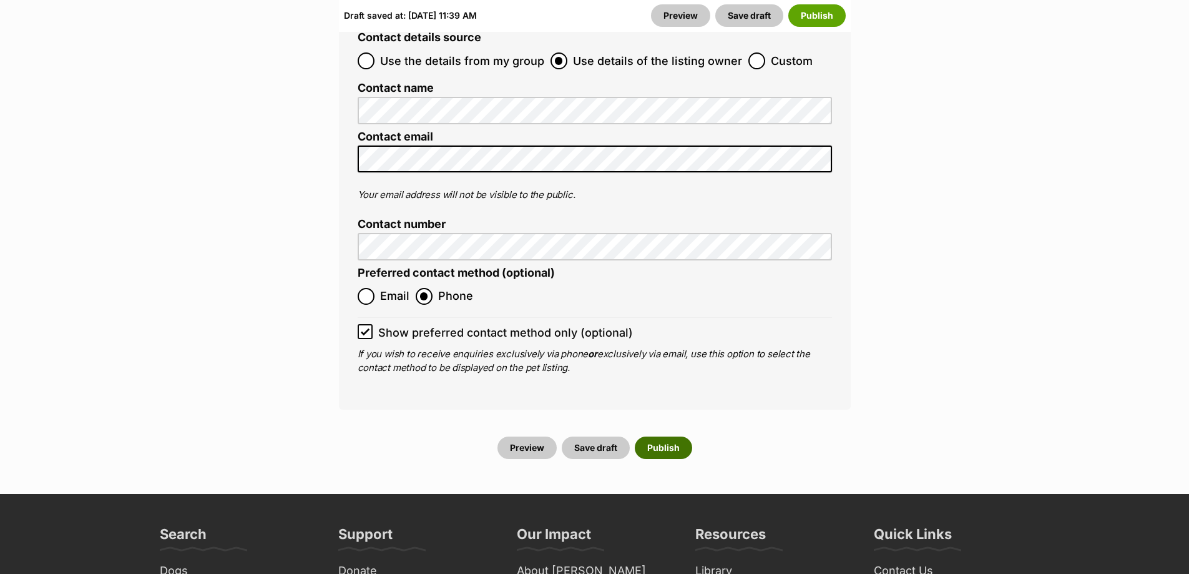
click at [670, 436] on button "Publish" at bounding box center [663, 447] width 57 height 22
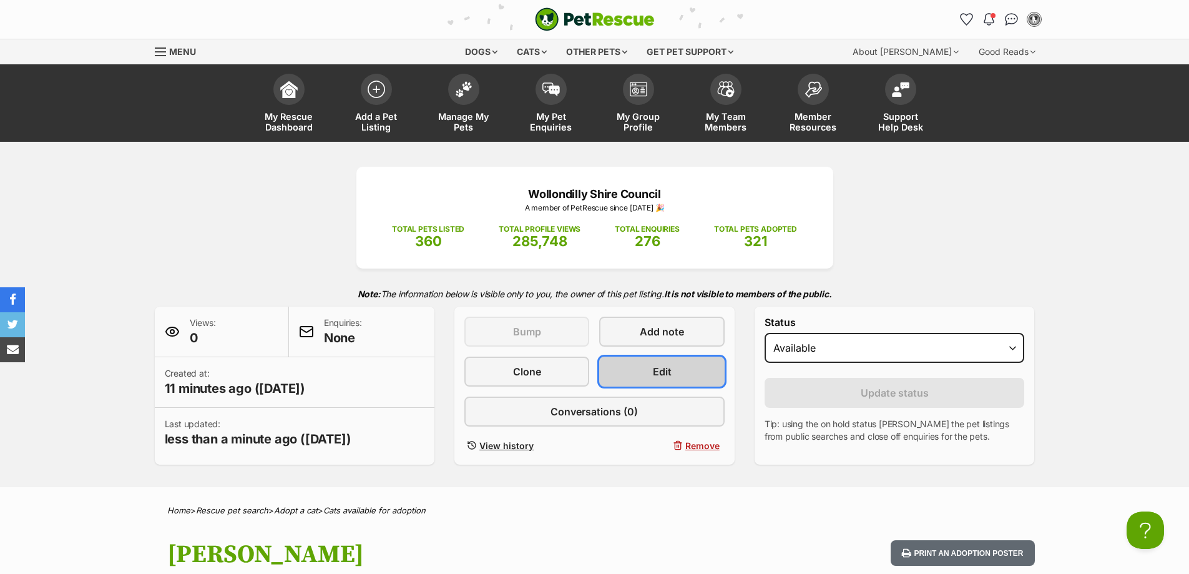
click at [708, 378] on link "Edit" at bounding box center [661, 371] width 125 height 30
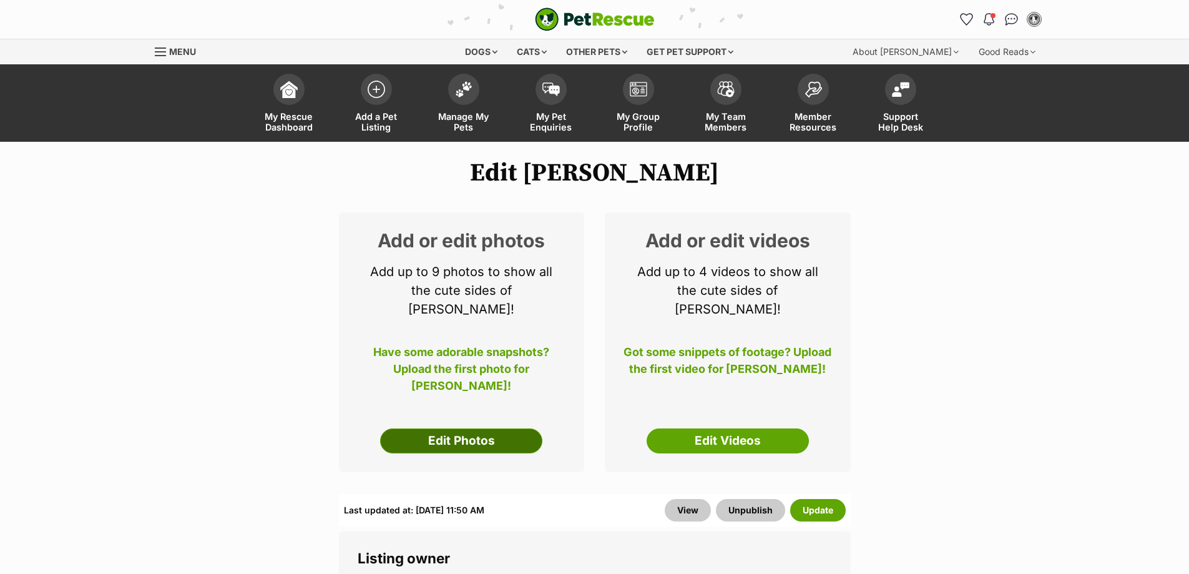
click at [513, 430] on link "Edit Photos" at bounding box center [461, 440] width 162 height 25
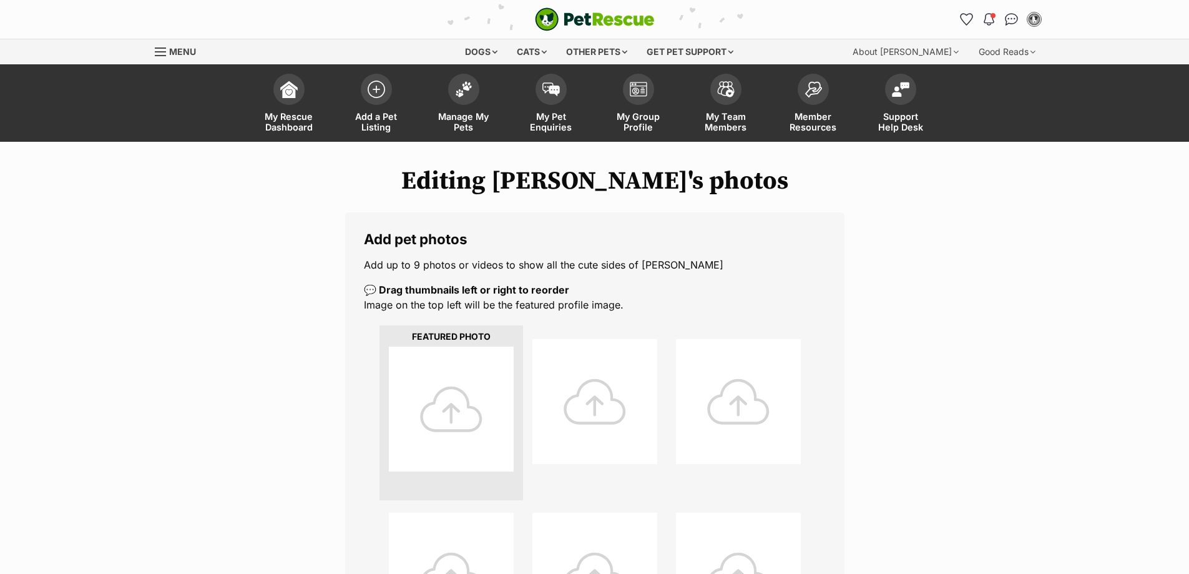
click at [489, 444] on div at bounding box center [451, 408] width 125 height 125
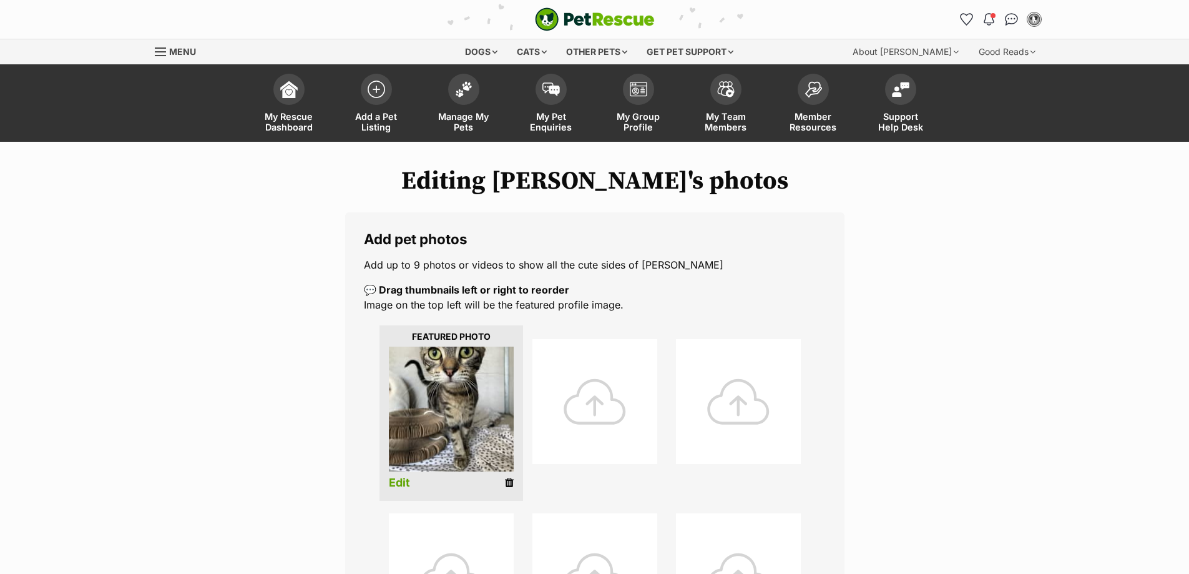
click at [578, 408] on div at bounding box center [594, 401] width 125 height 125
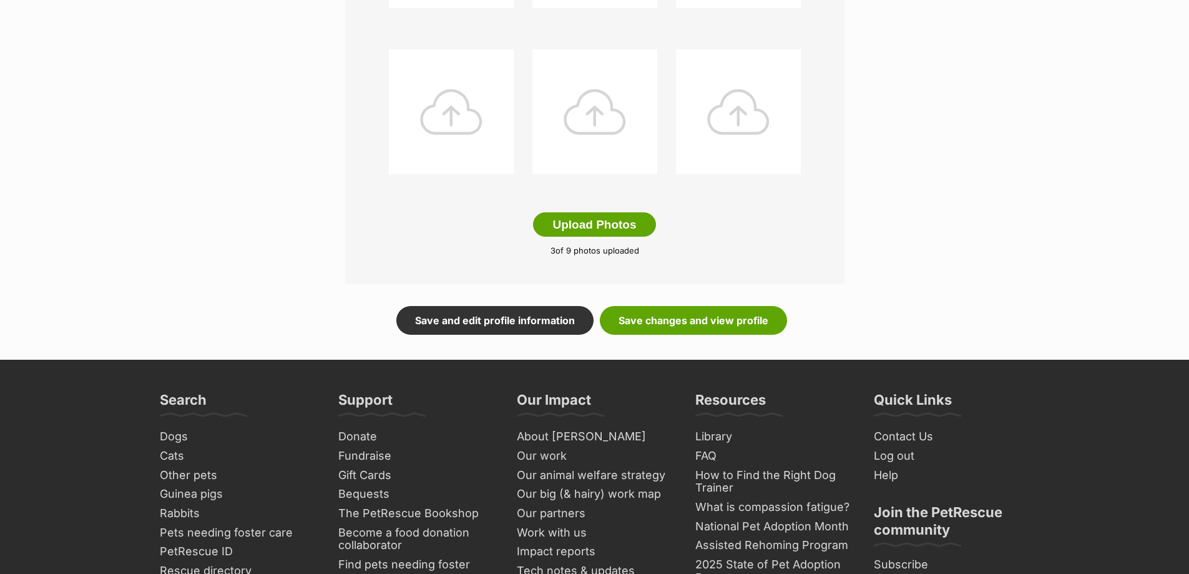
scroll to position [749, 0]
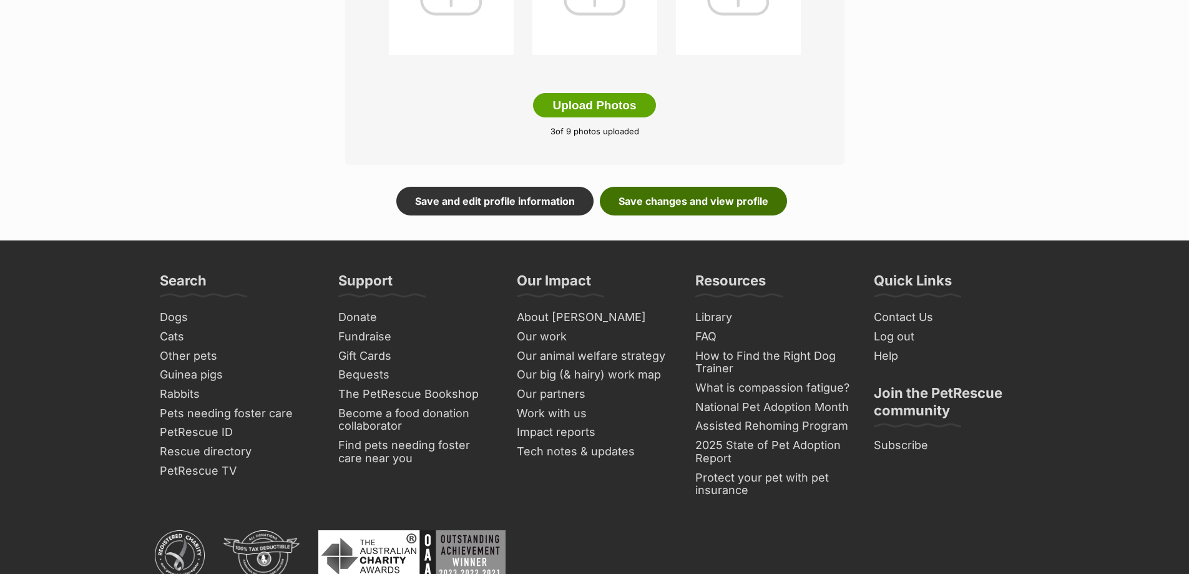
click at [683, 195] on link "Save changes and view profile" at bounding box center [693, 201] width 187 height 29
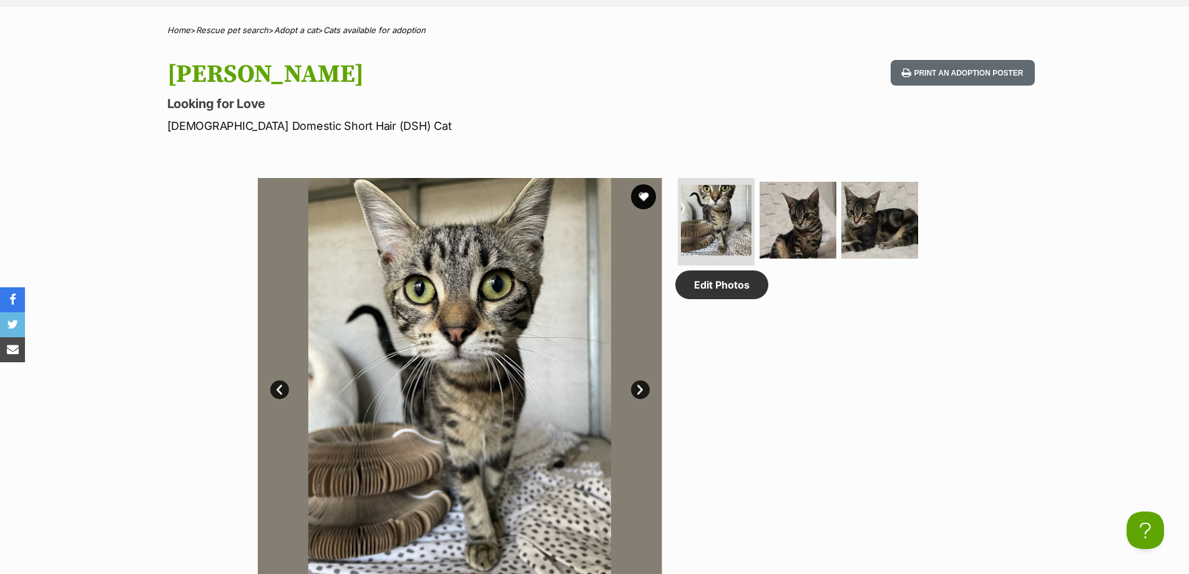
scroll to position [375, 0]
